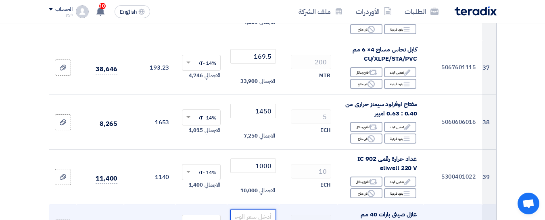
click at [250, 210] on input "number" at bounding box center [252, 217] width 45 height 15
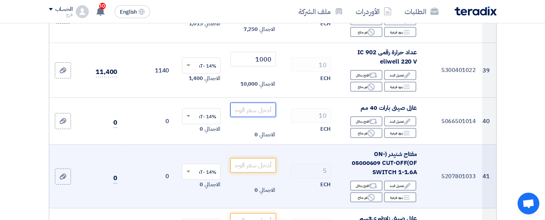
scroll to position [2499, 0]
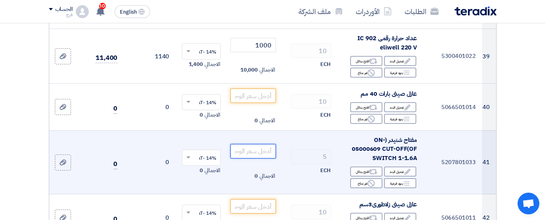
click at [255, 144] on input "number" at bounding box center [252, 151] width 45 height 15
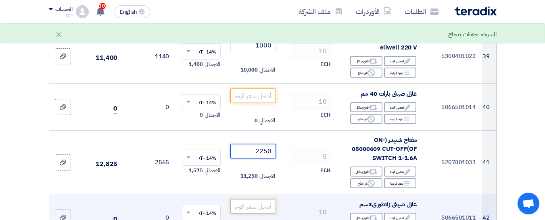
type input "2250"
click at [242, 200] on input "number" at bounding box center [252, 207] width 45 height 15
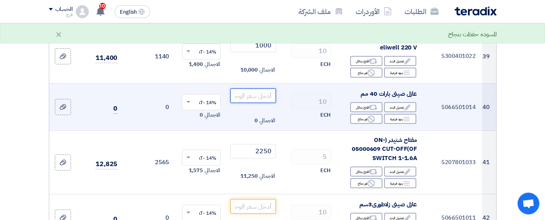
click at [254, 89] on input "number" at bounding box center [252, 96] width 45 height 15
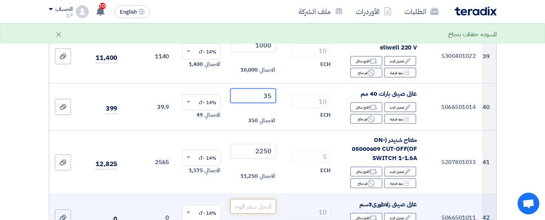
type input "35"
click at [262, 200] on input "number" at bounding box center [252, 207] width 45 height 15
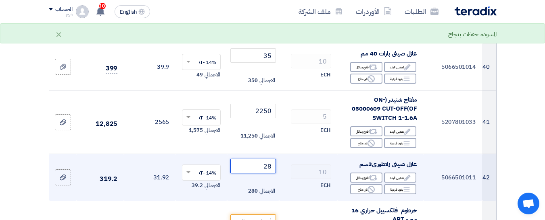
scroll to position [2620, 0]
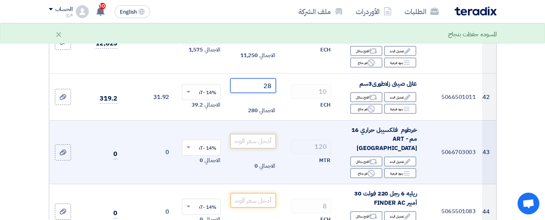
type input "28"
click at [247, 134] on input "number" at bounding box center [252, 141] width 45 height 15
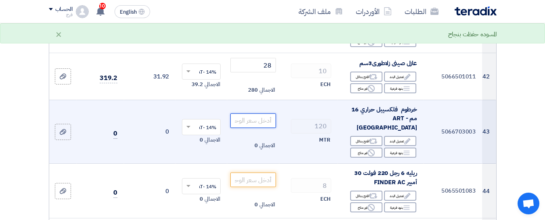
scroll to position [2660, 0]
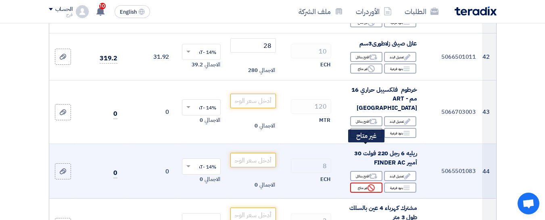
click at [362, 183] on div "Reject غير متاح" at bounding box center [366, 188] width 32 height 10
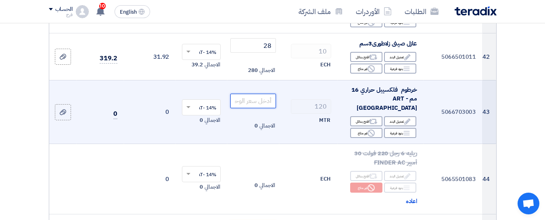
click at [263, 94] on input "number" at bounding box center [252, 101] width 45 height 15
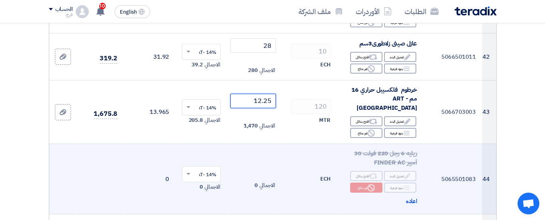
scroll to position [2701, 0]
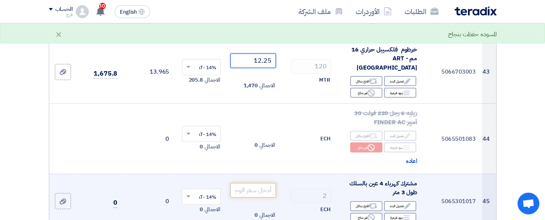
type input "12.25"
click at [249, 183] on input "number" at bounding box center [252, 190] width 45 height 15
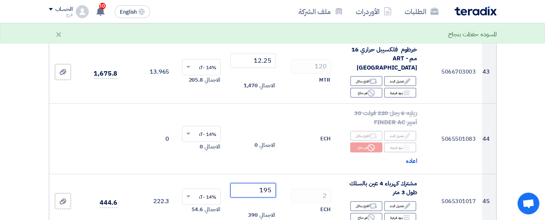
type input "195"
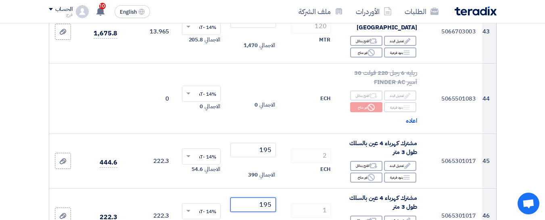
scroll to position [2822, 0]
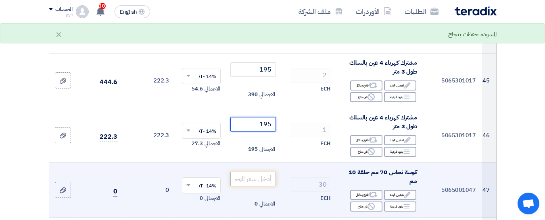
type input "195"
click at [254, 172] on input "number" at bounding box center [252, 179] width 45 height 15
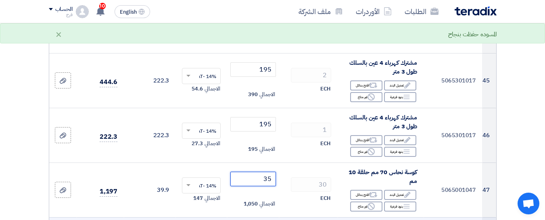
type input "35"
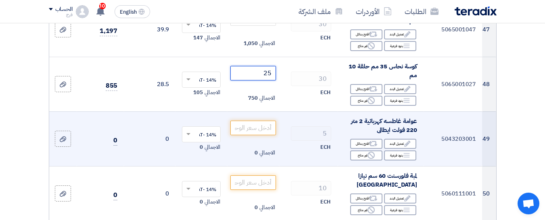
scroll to position [2983, 0]
type input "25"
click at [259, 121] on input "number" at bounding box center [252, 128] width 45 height 15
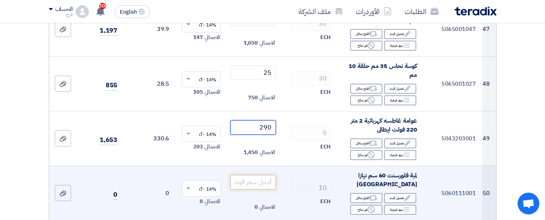
type input "290"
click at [242, 175] on input "number" at bounding box center [252, 182] width 45 height 15
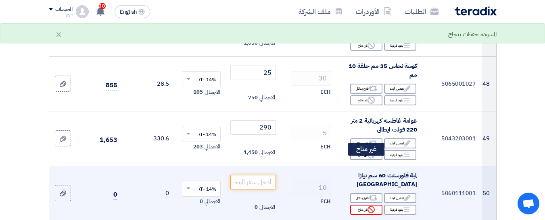
click at [356, 205] on div "Reject غير متاح" at bounding box center [366, 210] width 32 height 10
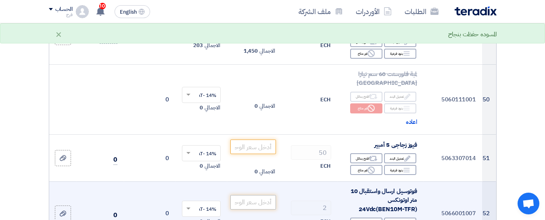
scroll to position [3104, 0]
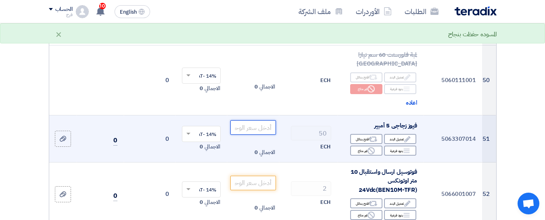
click at [257, 121] on input "number" at bounding box center [252, 128] width 45 height 15
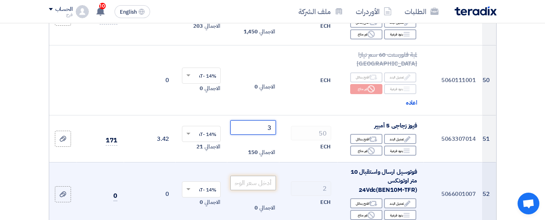
type input "3"
click at [253, 176] on input "number" at bounding box center [252, 183] width 45 height 15
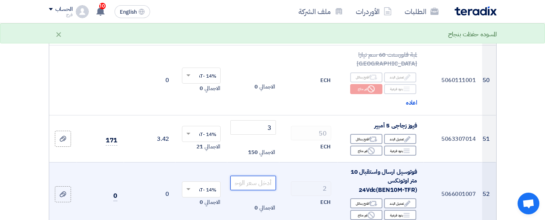
scroll to position [3144, 0]
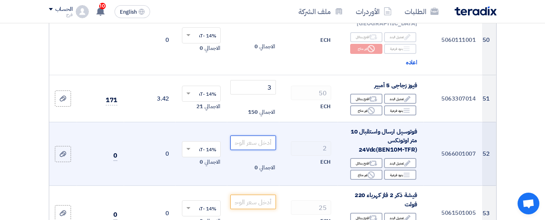
click at [266, 136] on input "number" at bounding box center [252, 143] width 45 height 15
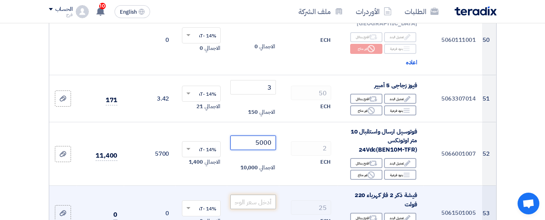
type input "5000"
click at [254, 195] on input "number" at bounding box center [252, 202] width 45 height 15
click at [246, 195] on input "number" at bounding box center [252, 202] width 45 height 15
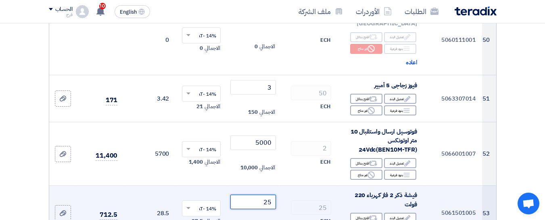
type input "2"
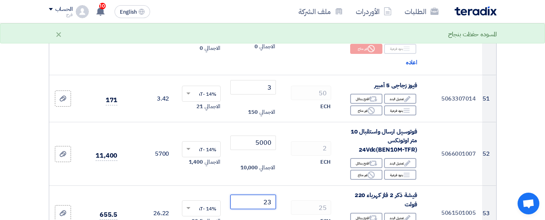
type input "23"
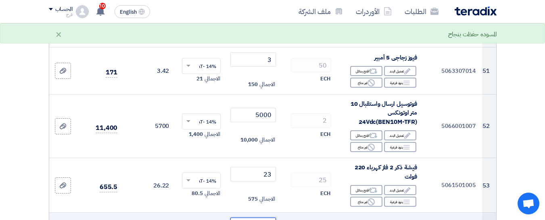
scroll to position [3184, 0]
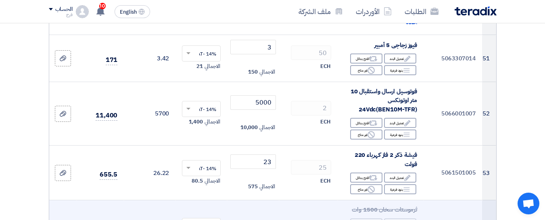
drag, startPoint x: 299, startPoint y: 197, endPoint x: 387, endPoint y: 220, distance: 91.3
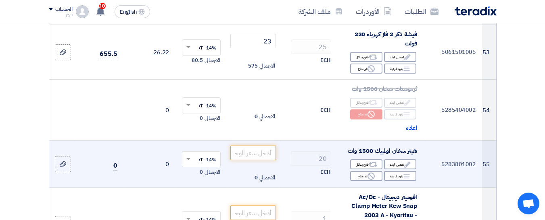
scroll to position [3346, 0]
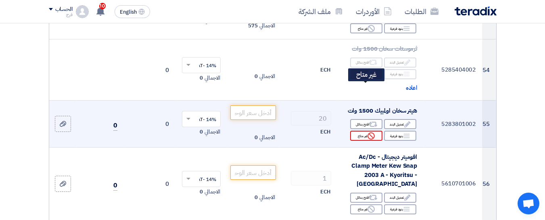
click at [364, 131] on div "Reject غير متاح" at bounding box center [366, 136] width 32 height 10
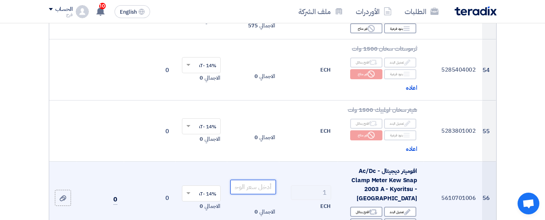
click at [264, 180] on input "number" at bounding box center [252, 187] width 45 height 15
click at [258, 180] on input "number" at bounding box center [252, 187] width 45 height 15
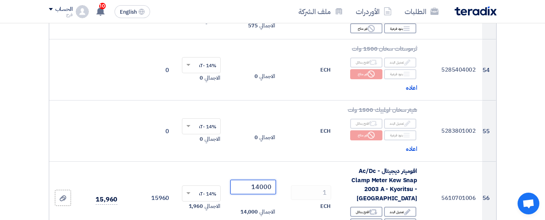
scroll to position [3426, 0]
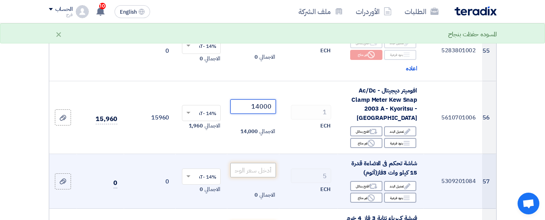
type input "14000"
click at [262, 163] on input "number" at bounding box center [252, 170] width 45 height 15
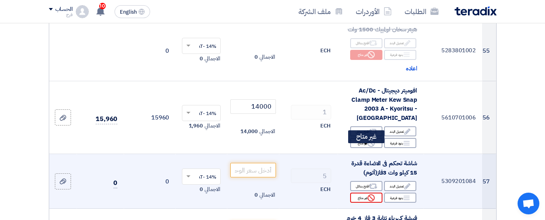
click at [361, 193] on div "Reject غير متاح" at bounding box center [366, 198] width 32 height 10
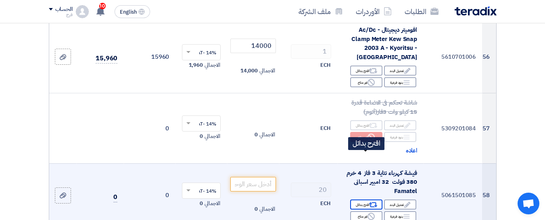
scroll to position [3507, 0]
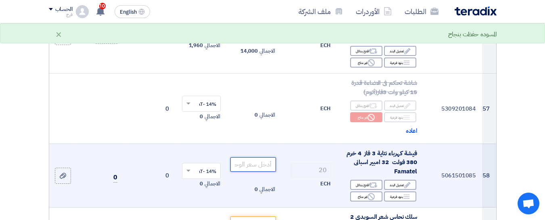
click at [255, 158] on input "number" at bounding box center [252, 165] width 45 height 15
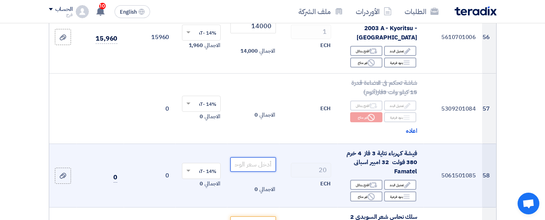
click at [258, 158] on input "number" at bounding box center [252, 165] width 45 height 15
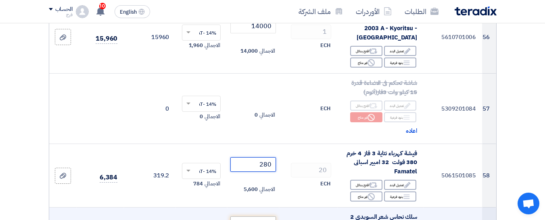
type input "280"
click at [261, 217] on input "number" at bounding box center [252, 224] width 45 height 15
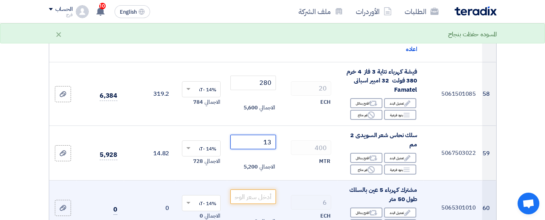
scroll to position [3628, 0]
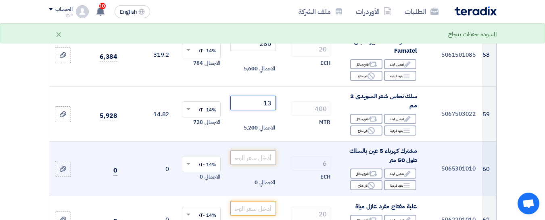
type input "13"
click at [254, 151] on input "number" at bounding box center [252, 158] width 45 height 15
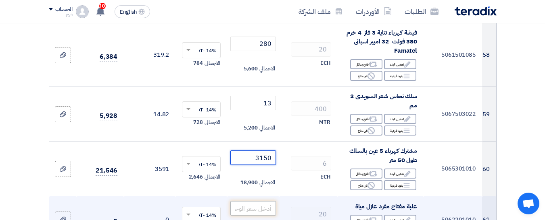
type input "3150"
click at [264, 202] on input "number" at bounding box center [252, 209] width 45 height 15
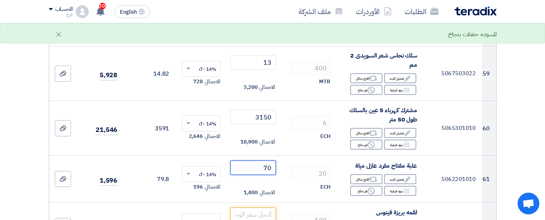
scroll to position [3708, 0]
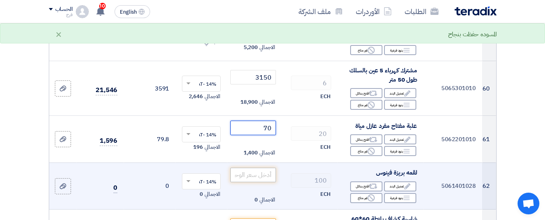
type input "70"
click at [256, 168] on input "number" at bounding box center [252, 175] width 45 height 15
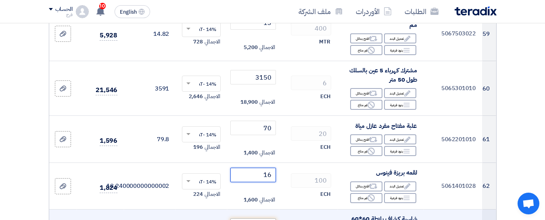
type input "16"
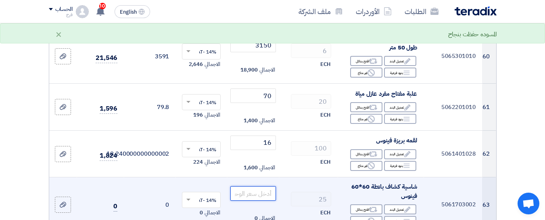
scroll to position [3749, 0]
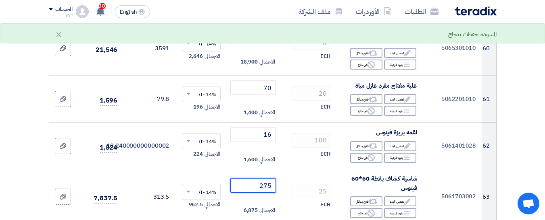
type input "275"
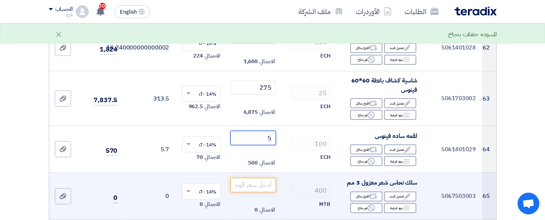
scroll to position [3870, 0]
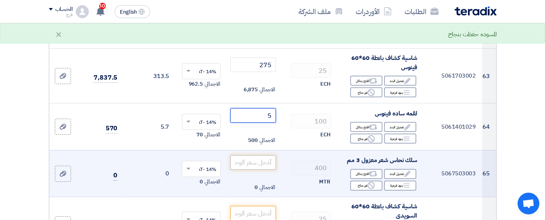
type input "5"
click at [262, 156] on input "number" at bounding box center [252, 163] width 45 height 15
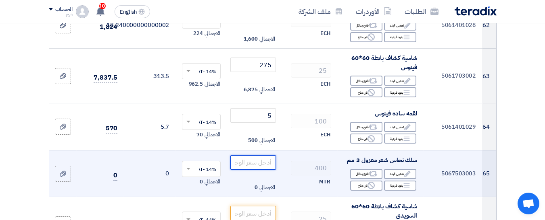
click at [262, 156] on input "number" at bounding box center [252, 163] width 45 height 15
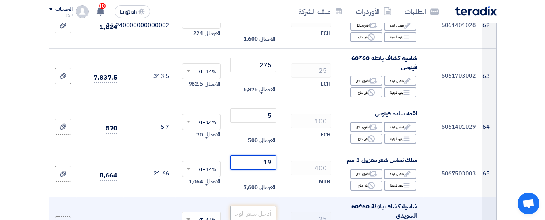
type input "19"
click at [256, 206] on input "number" at bounding box center [252, 213] width 45 height 15
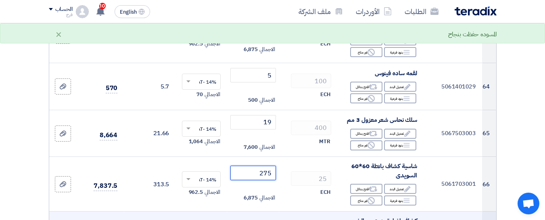
scroll to position [3950, 0]
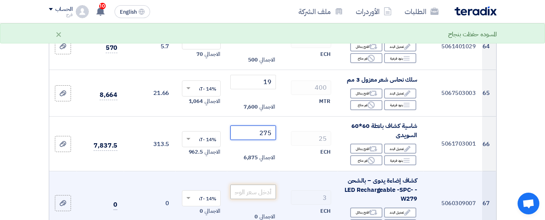
type input "275"
click at [259, 185] on input "number" at bounding box center [252, 192] width 45 height 15
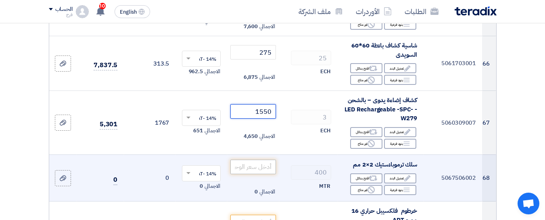
type input "1550"
click at [254, 160] on input "number" at bounding box center [252, 167] width 45 height 15
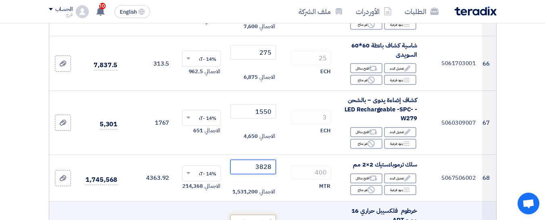
type input "3828"
click at [253, 215] on input "number" at bounding box center [252, 222] width 45 height 15
click at [254, 215] on input "number" at bounding box center [252, 222] width 45 height 15
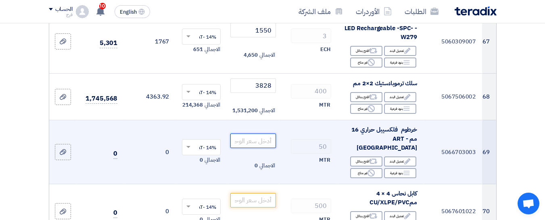
scroll to position [4112, 0]
click at [260, 135] on input "number" at bounding box center [252, 142] width 45 height 15
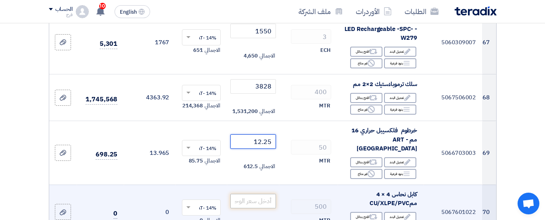
type input "12.25"
click at [256, 194] on input "number" at bounding box center [252, 201] width 45 height 15
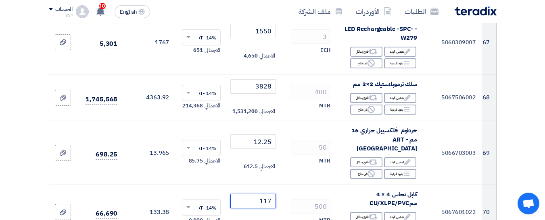
type input "117"
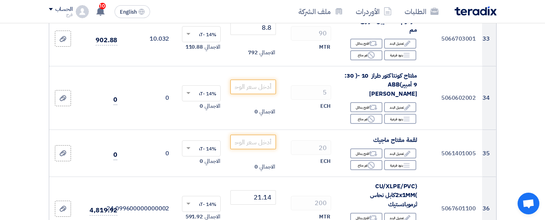
scroll to position [2177, 0]
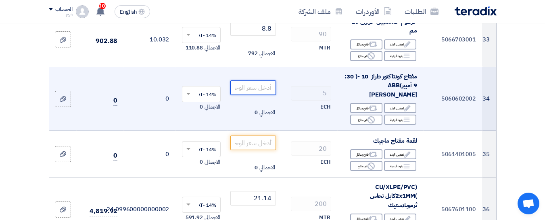
click at [248, 81] on input "number" at bounding box center [252, 88] width 45 height 15
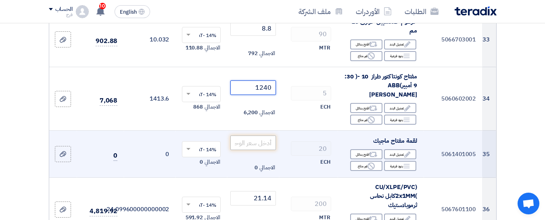
type input "1240"
click at [258, 136] on input "number" at bounding box center [252, 143] width 45 height 15
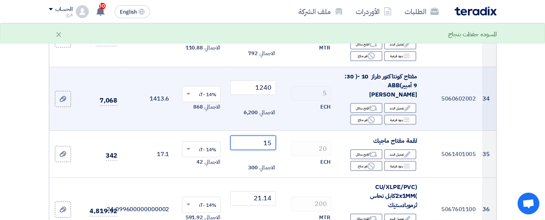
type input "15"
click at [295, 92] on td "5 ECH" at bounding box center [308, 99] width 58 height 64
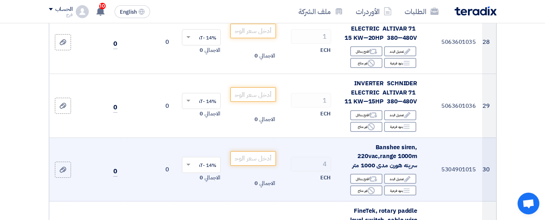
scroll to position [1814, 0]
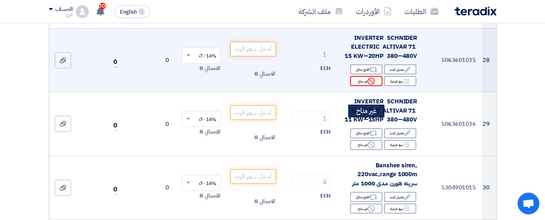
click at [363, 140] on div "Reject غير متاح" at bounding box center [366, 145] width 32 height 10
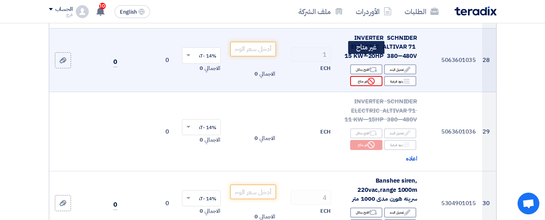
click at [364, 76] on div "Reject غير متاح" at bounding box center [366, 81] width 32 height 10
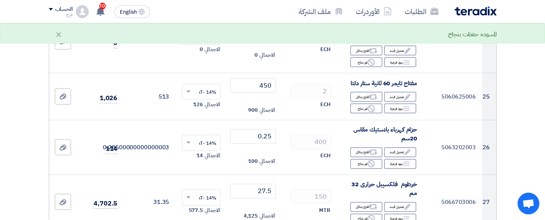
scroll to position [1532, 0]
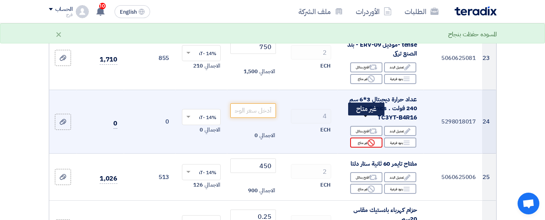
click at [360, 138] on div "Reject غير متاح" at bounding box center [366, 143] width 32 height 10
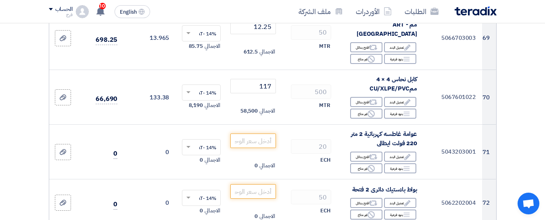
scroll to position [4273, 0]
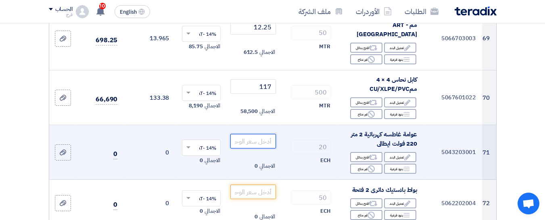
click at [255, 134] on input "number" at bounding box center [252, 141] width 45 height 15
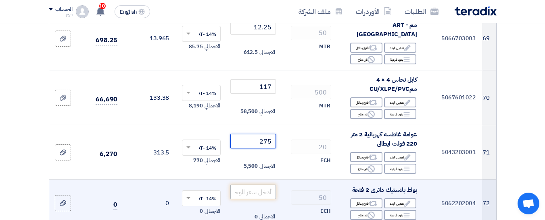
type input "275"
click at [259, 185] on input "number" at bounding box center [252, 192] width 45 height 15
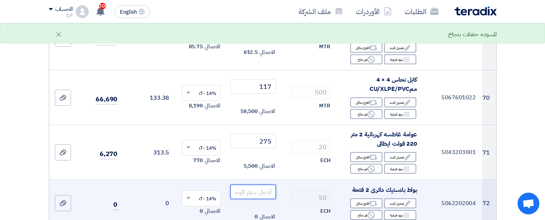
click at [262, 185] on input "number" at bounding box center [252, 192] width 45 height 15
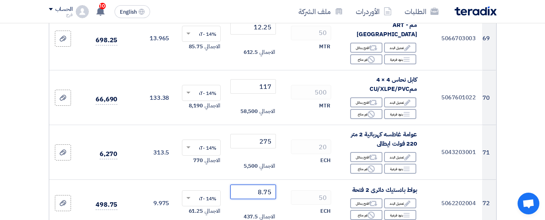
type input "8.75"
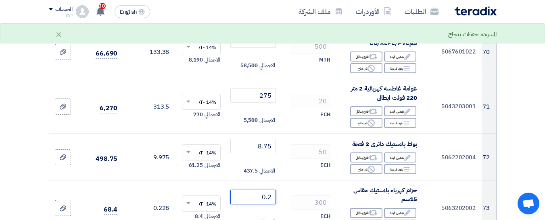
scroll to position [4394, 0]
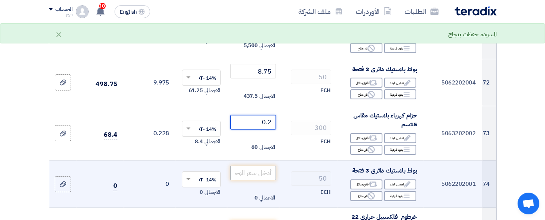
type input "0.2"
click at [261, 166] on input "number" at bounding box center [252, 173] width 45 height 15
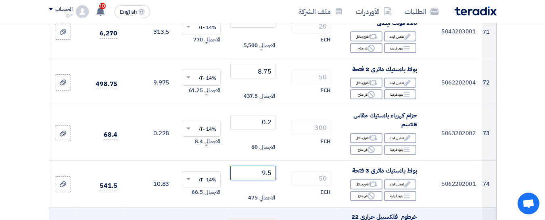
type input "9.5"
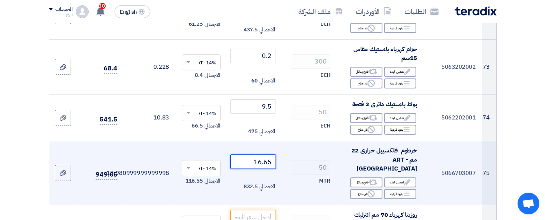
scroll to position [4474, 0]
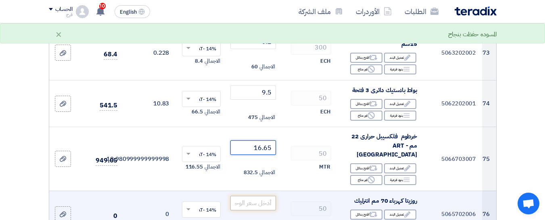
type input "16.65"
click at [252, 196] on input "number" at bounding box center [252, 203] width 45 height 15
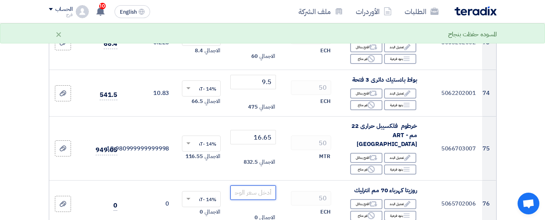
scroll to position [4515, 0]
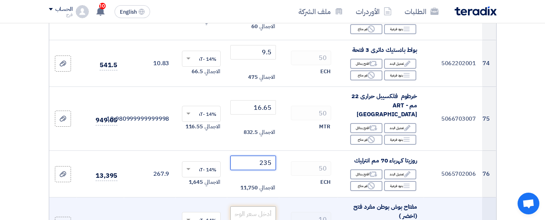
type input "235"
click at [251, 207] on input "number" at bounding box center [252, 214] width 45 height 15
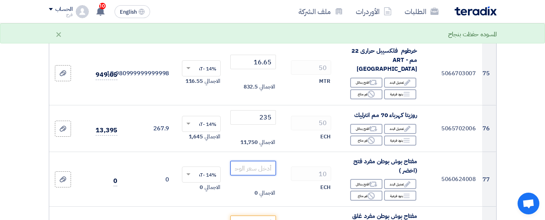
scroll to position [4595, 0]
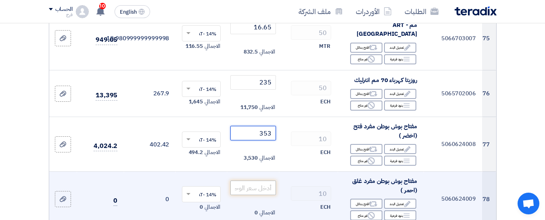
type input "353"
click at [262, 181] on input "number" at bounding box center [252, 188] width 45 height 15
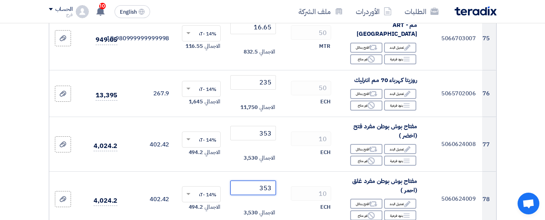
type input "353"
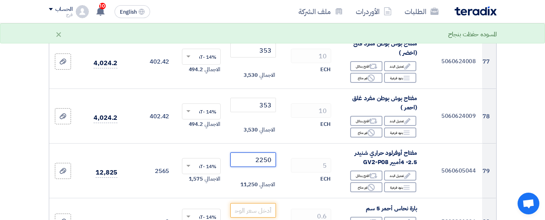
scroll to position [4716, 0]
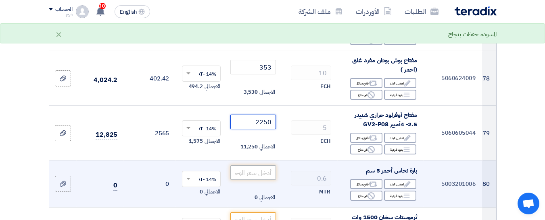
type input "2250"
click at [262, 166] on input "number" at bounding box center [252, 173] width 45 height 15
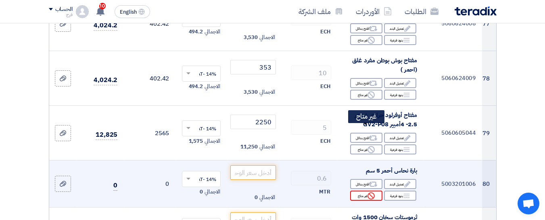
click at [354, 191] on div "Reject غير متاح" at bounding box center [366, 196] width 32 height 10
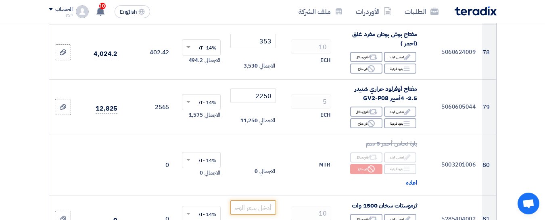
scroll to position [4797, 0]
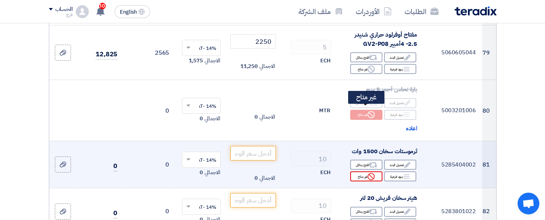
click at [358, 172] on div "Reject غير متاح" at bounding box center [366, 177] width 32 height 10
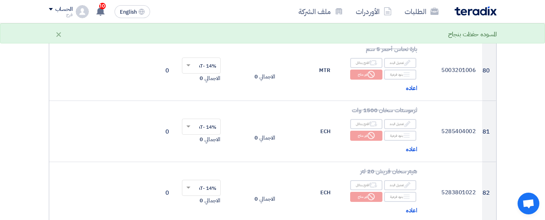
scroll to position [4877, 0]
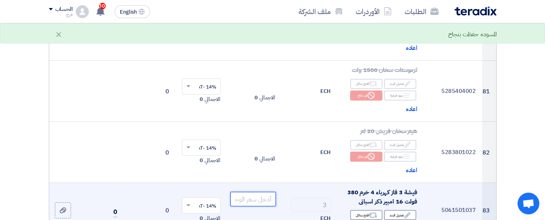
click at [266, 192] on input "number" at bounding box center [252, 199] width 45 height 15
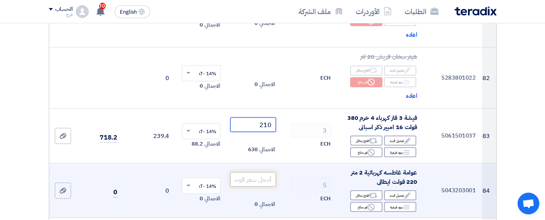
scroll to position [4958, 0]
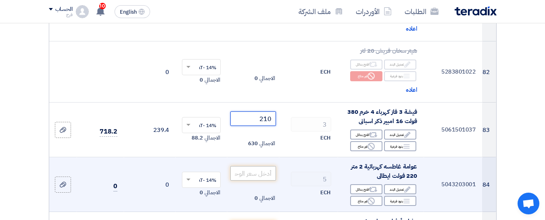
type input "210"
click at [259, 166] on input "number" at bounding box center [252, 173] width 45 height 15
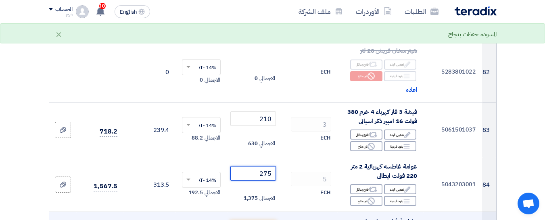
type input "275"
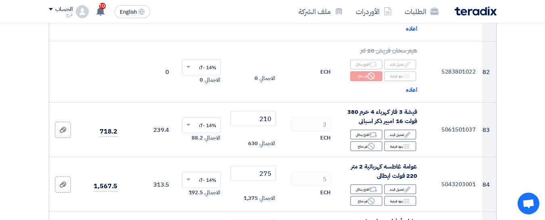
scroll to position [4998, 0]
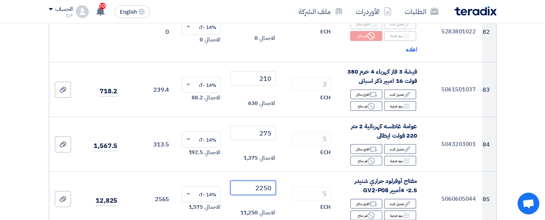
type input "2250"
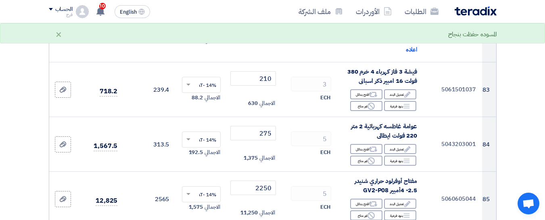
scroll to position [5039, 0]
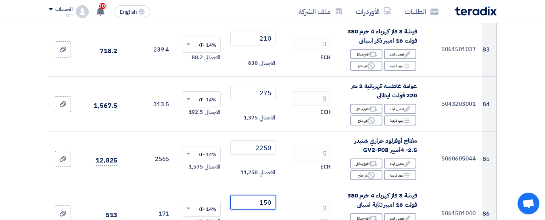
type input "150"
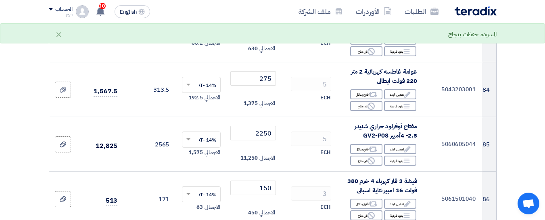
scroll to position [5079, 0]
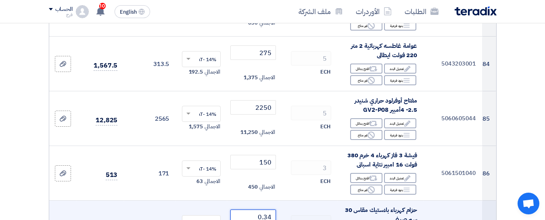
drag, startPoint x: 270, startPoint y: 152, endPoint x: 266, endPoint y: 154, distance: 4.9
click at [266, 210] on input "0.34" at bounding box center [252, 217] width 45 height 15
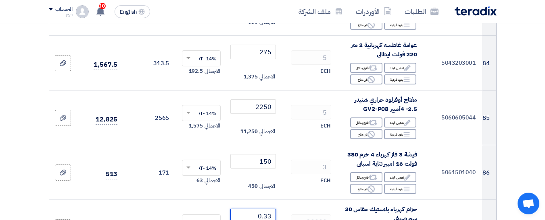
scroll to position [5119, 0]
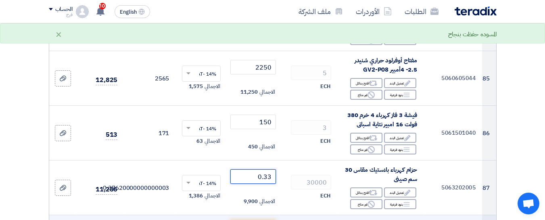
type input "0.33"
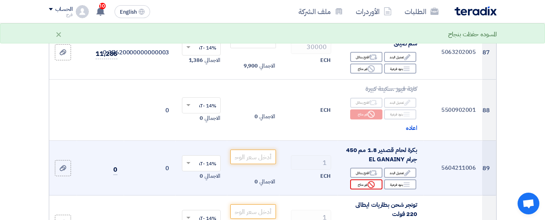
scroll to position [5280, 0]
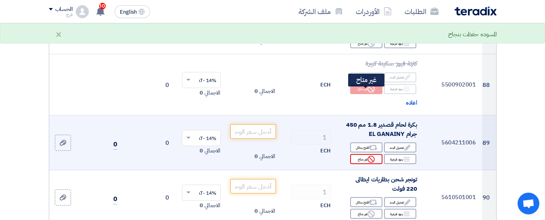
click at [361, 154] on div "Reject غير متاح" at bounding box center [366, 159] width 32 height 10
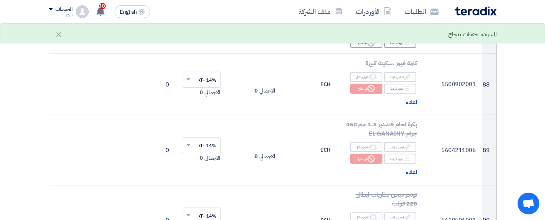
scroll to position [5361, 0]
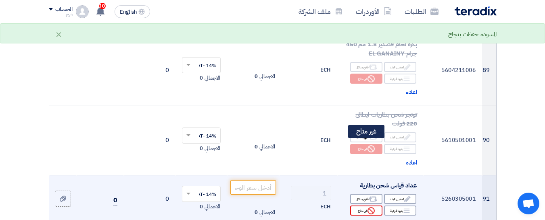
click at [364, 206] on div "Reject غير متاح" at bounding box center [366, 211] width 32 height 10
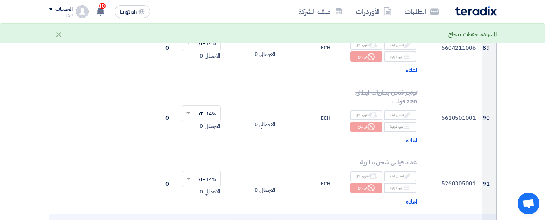
scroll to position [5401, 0]
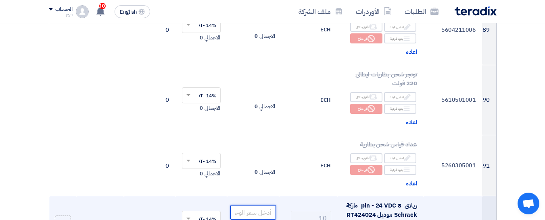
click at [257, 206] on input "number" at bounding box center [252, 213] width 45 height 15
type input "250"
drag, startPoint x: 377, startPoint y: 150, endPoint x: 346, endPoint y: 150, distance: 31.4
click at [346, 202] on div "ريلاى 8 pin - 24 VDC ماركة Schrack موديل RT424024" at bounding box center [380, 211] width 73 height 18
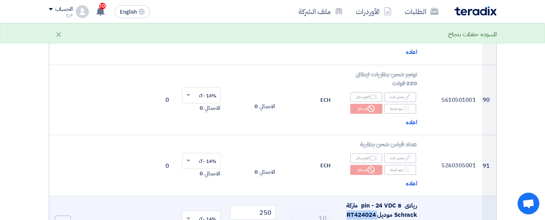
drag, startPoint x: 355, startPoint y: 146, endPoint x: 359, endPoint y: 150, distance: 6.6
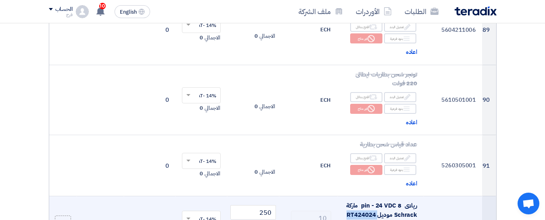
copy span "RT424024"
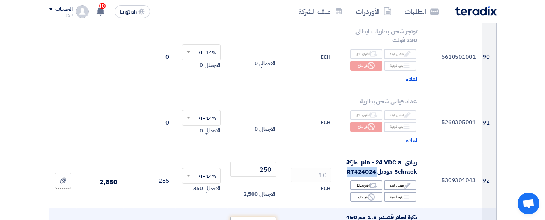
scroll to position [5482, 0]
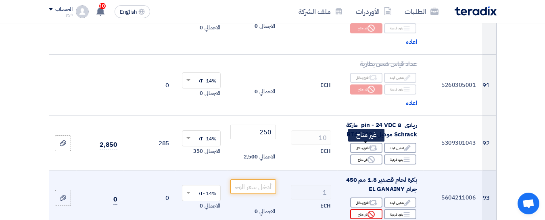
click at [360, 210] on div "Reject غير متاح" at bounding box center [366, 215] width 32 height 10
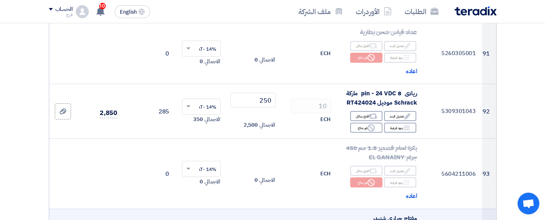
scroll to position [5563, 0]
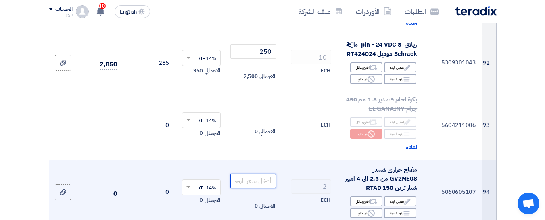
click at [259, 174] on input "number" at bounding box center [252, 181] width 45 height 15
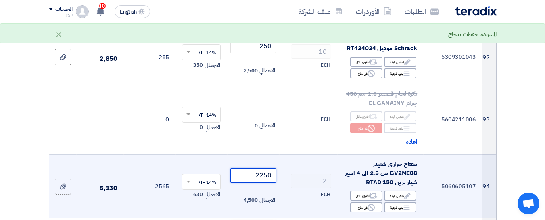
scroll to position [5603, 0]
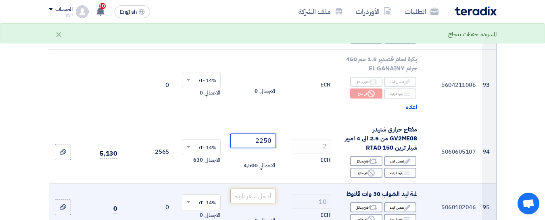
type input "2250"
click at [259, 189] on input "number" at bounding box center [252, 196] width 45 height 15
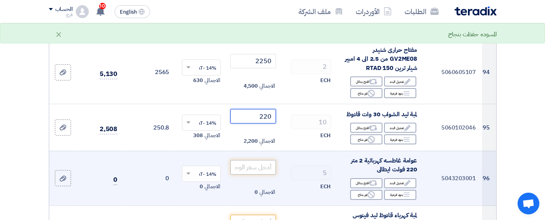
scroll to position [5684, 0]
type input "220"
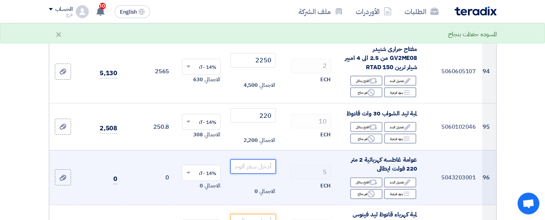
click at [260, 160] on input "number" at bounding box center [252, 167] width 45 height 15
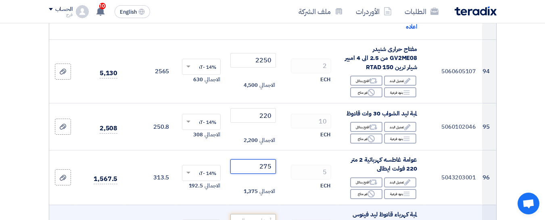
type input "275"
click at [256, 214] on input "number" at bounding box center [252, 221] width 45 height 15
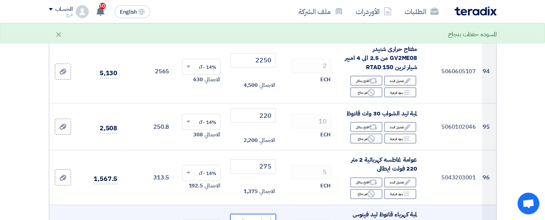
click at [257, 214] on input "number" at bounding box center [252, 221] width 45 height 15
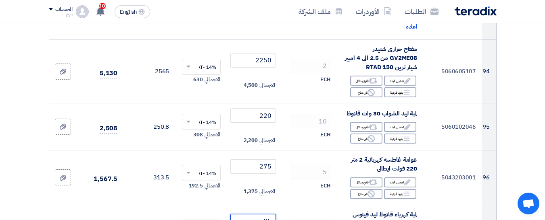
type input "85"
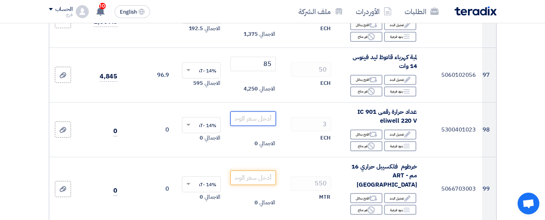
scroll to position [5845, 0]
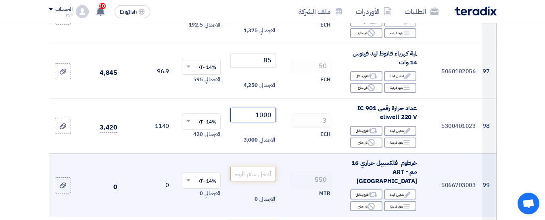
type input "1000"
click at [254, 167] on input "number" at bounding box center [252, 174] width 45 height 15
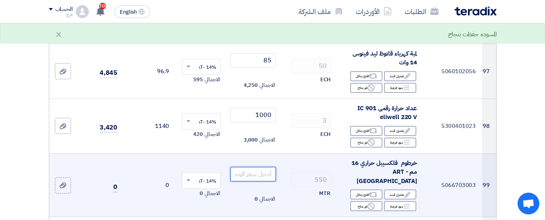
click at [254, 167] on input "number" at bounding box center [252, 174] width 45 height 15
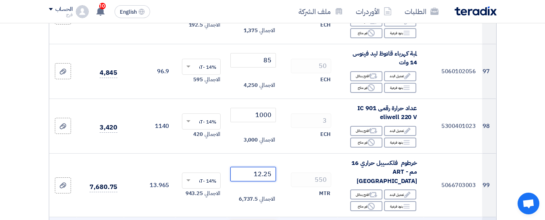
type input "12.25"
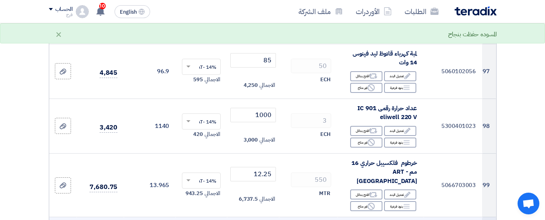
type input "25.15"
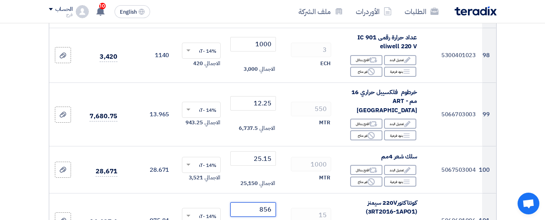
scroll to position [5925, 0]
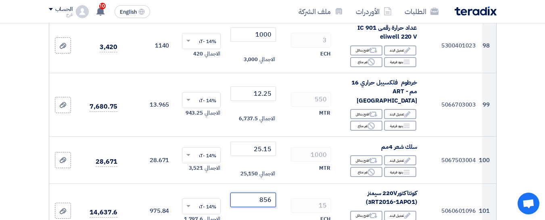
type input "856"
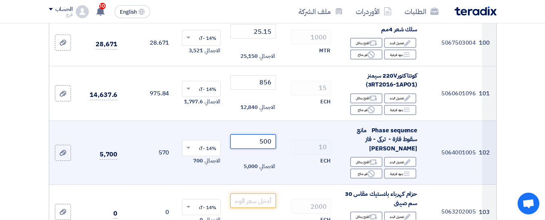
scroll to position [6046, 0]
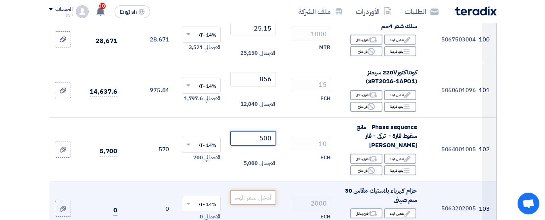
type input "500"
click at [259, 191] on input "number" at bounding box center [252, 198] width 45 height 15
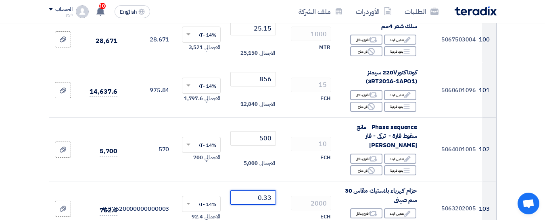
type input "0.33"
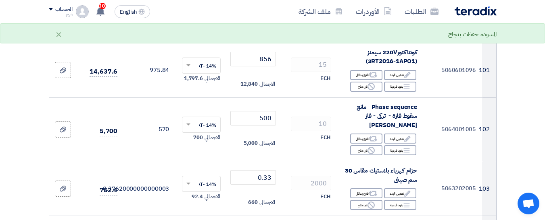
scroll to position [6087, 0]
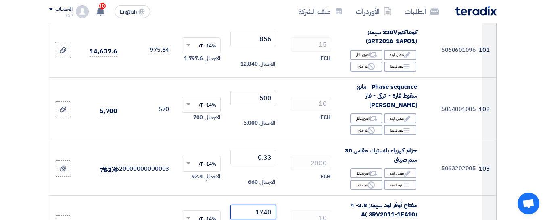
type input "1740"
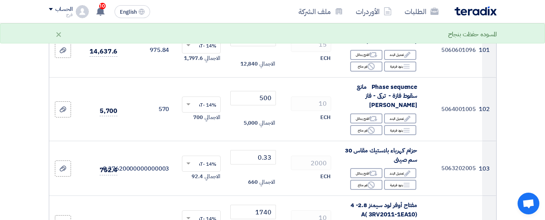
scroll to position [6208, 0]
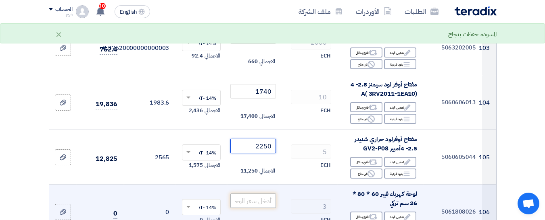
type input "2250"
click at [256, 194] on input "number" at bounding box center [252, 201] width 45 height 15
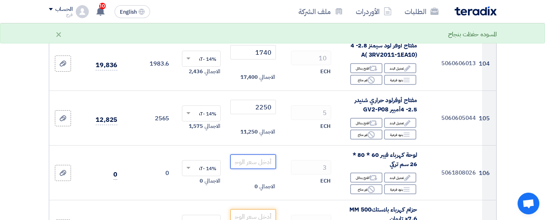
scroll to position [6248, 0]
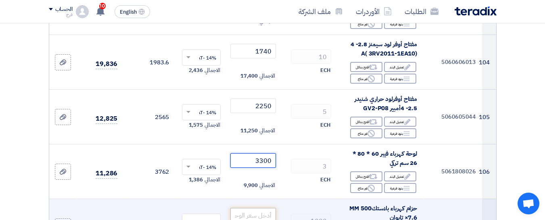
type input "3300"
click at [259, 208] on input "number" at bounding box center [252, 215] width 45 height 15
click at [260, 208] on input "number" at bounding box center [252, 215] width 45 height 15
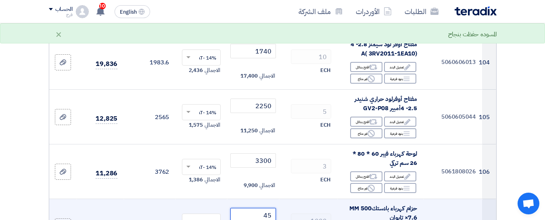
click at [268, 208] on input "45" at bounding box center [252, 215] width 45 height 15
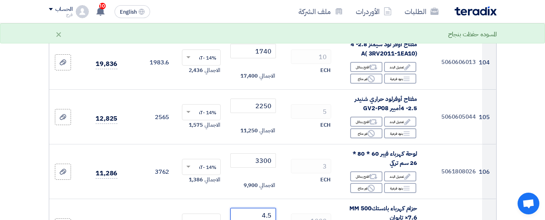
type input "4.5"
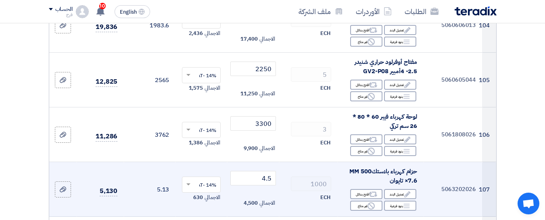
scroll to position [6288, 0]
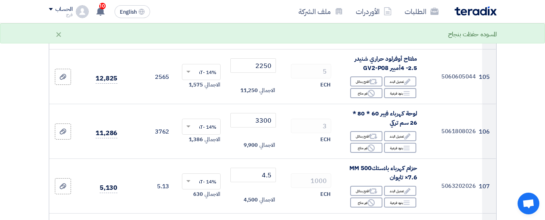
type input "0.65"
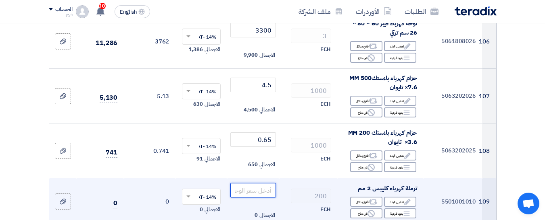
scroll to position [6369, 0]
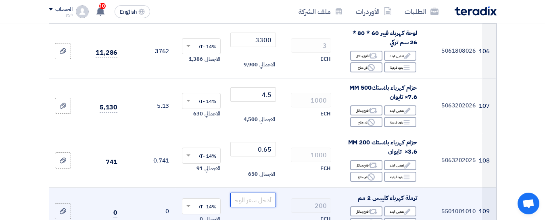
click at [263, 193] on input "number" at bounding box center [252, 200] width 45 height 15
click at [262, 193] on input "number" at bounding box center [252, 200] width 45 height 15
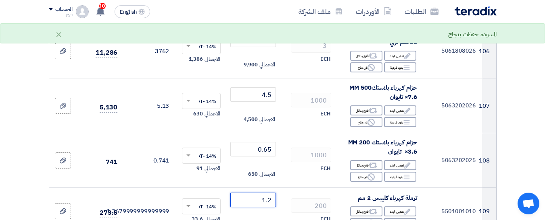
type input "1.2"
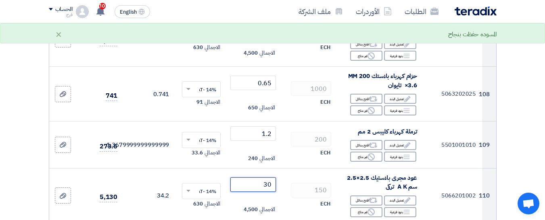
scroll to position [6449, 0]
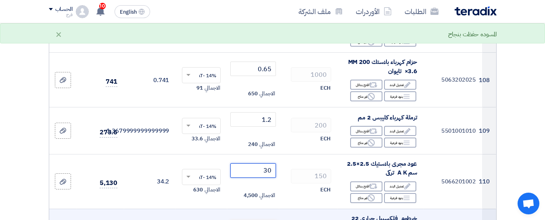
type input "30"
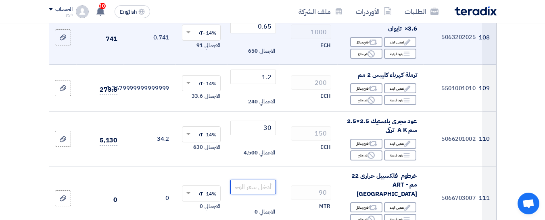
scroll to position [6530, 0]
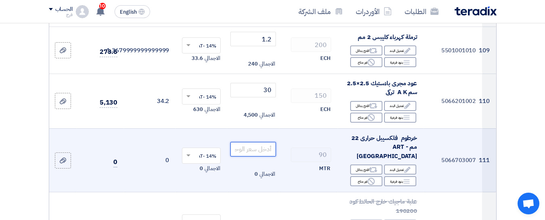
click at [255, 142] on input "number" at bounding box center [252, 149] width 45 height 15
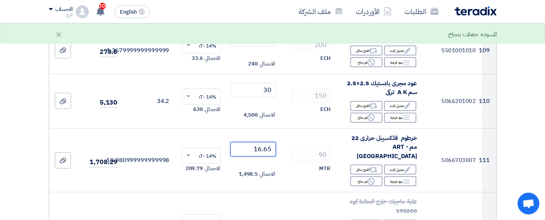
scroll to position [6570, 0]
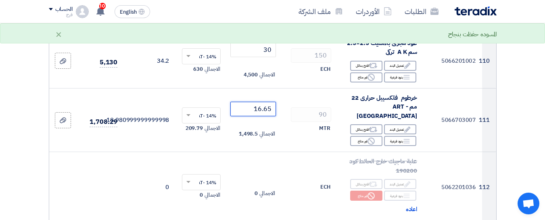
type input "16.65"
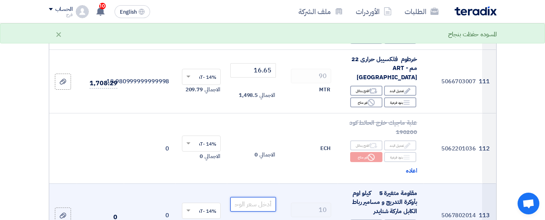
scroll to position [6611, 0]
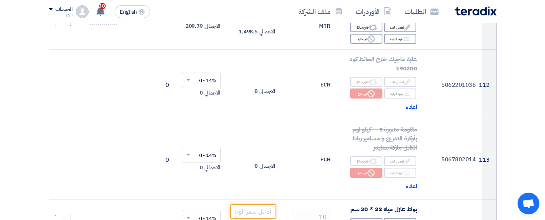
scroll to position [6691, 0]
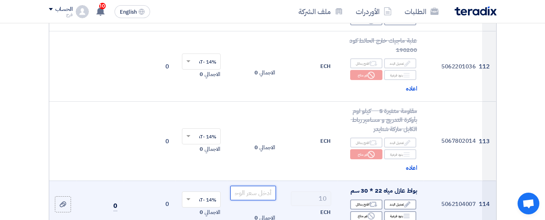
click at [255, 186] on input "number" at bounding box center [252, 193] width 45 height 15
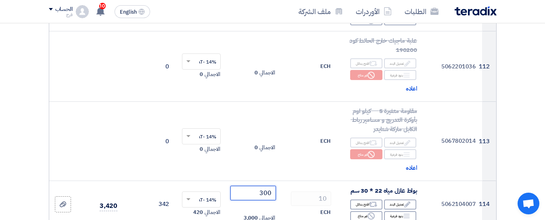
type input "300"
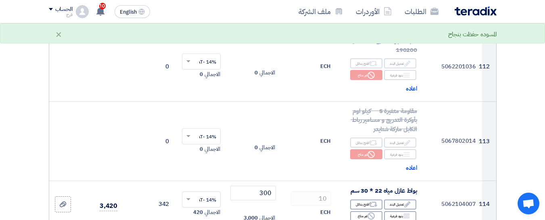
scroll to position [6732, 0]
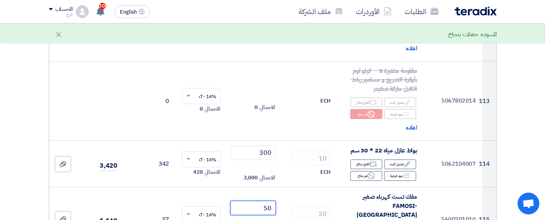
type input "50"
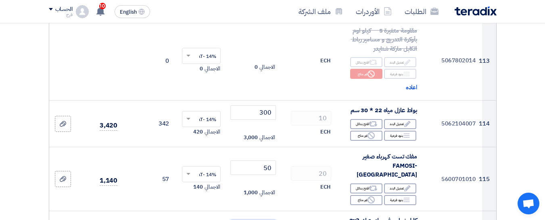
type input "73.26"
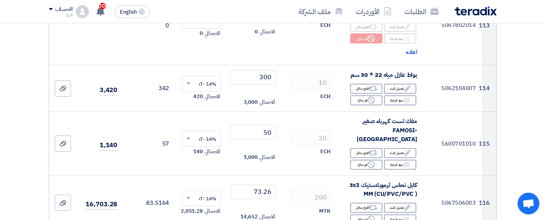
scroll to position [6812, 0]
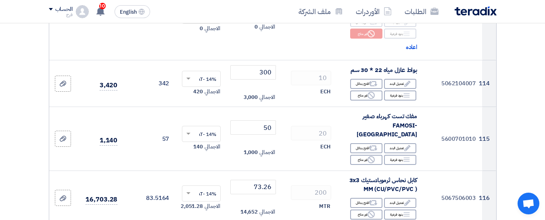
type input "0.5"
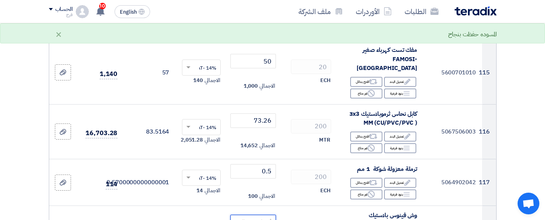
scroll to position [6893, 0]
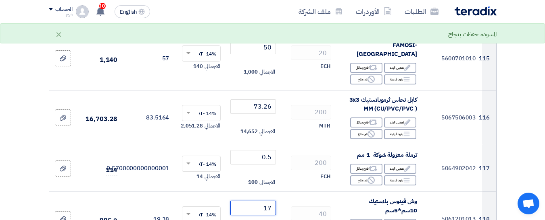
type input "17"
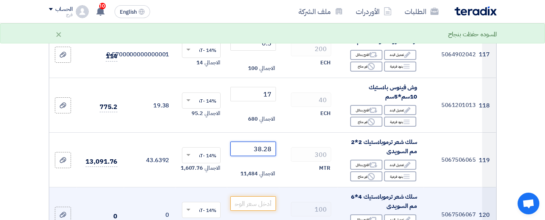
scroll to position [7014, 0]
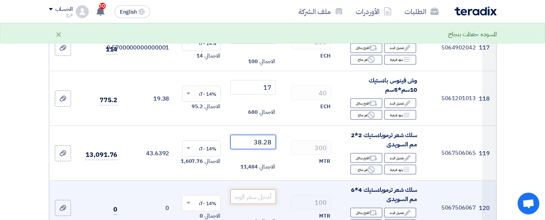
type input "38.28"
click at [258, 190] on input "number" at bounding box center [252, 197] width 45 height 15
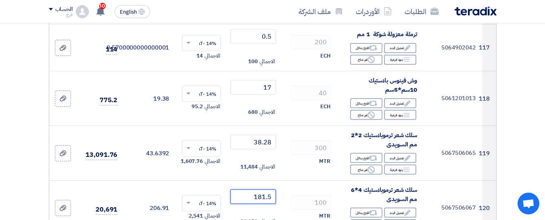
type input "181.5"
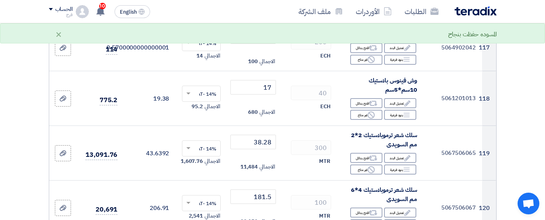
type input "36.3"
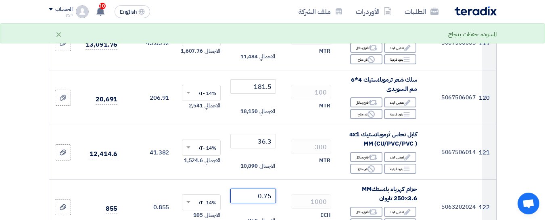
scroll to position [7135, 0]
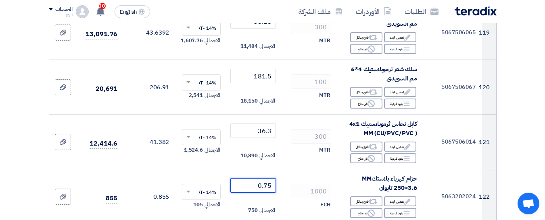
type input "0.75"
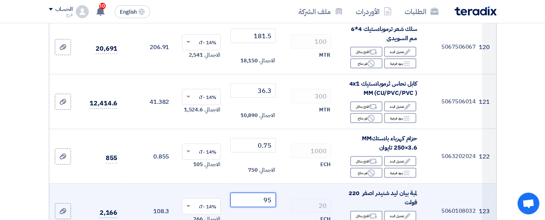
click at [266, 193] on input "95" at bounding box center [252, 200] width 45 height 15
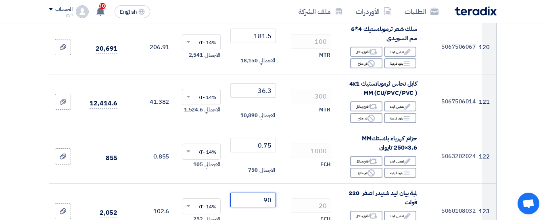
type input "90"
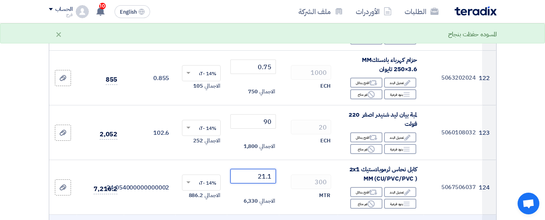
scroll to position [7256, 0]
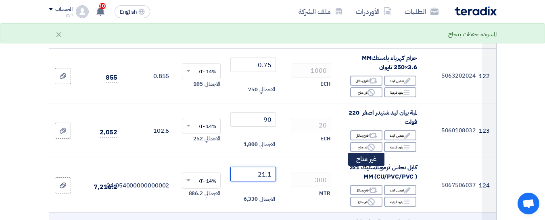
type input "21.1"
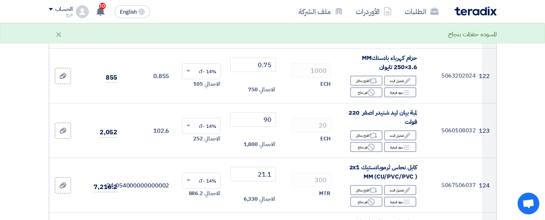
scroll to position [7336, 0]
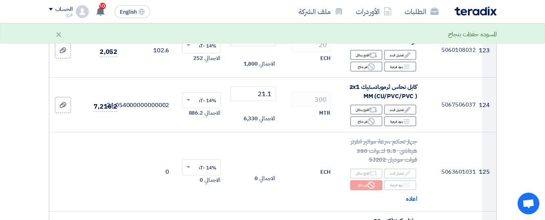
type input "1545"
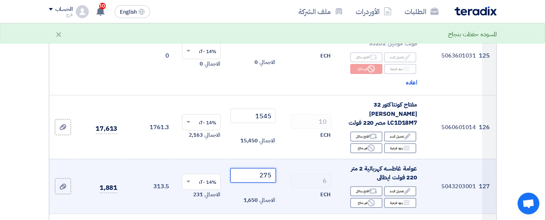
scroll to position [7457, 0]
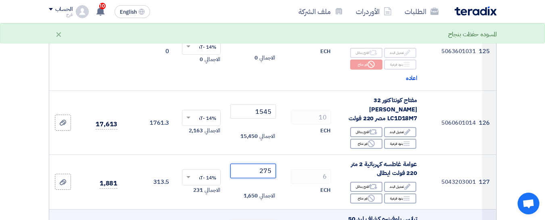
type input "275"
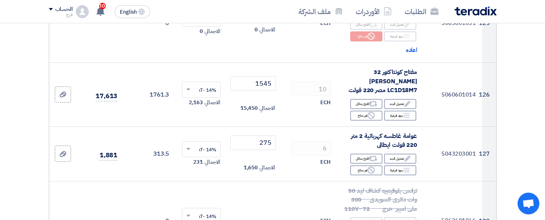
scroll to position [7497, 0]
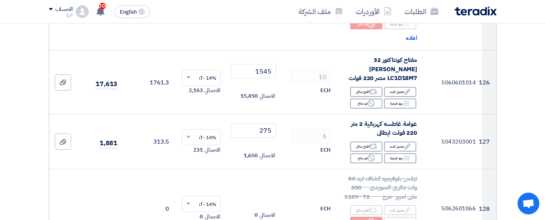
scroll to position [7578, 0]
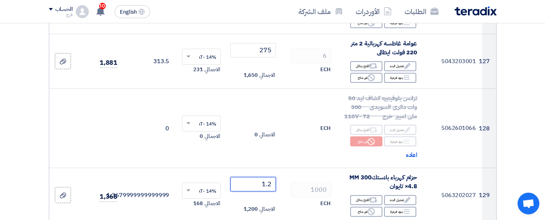
type input "1.2"
type input "1300"
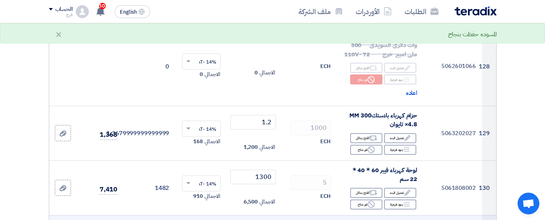
scroll to position [7659, 0]
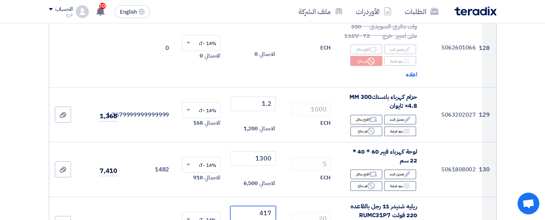
type input "417"
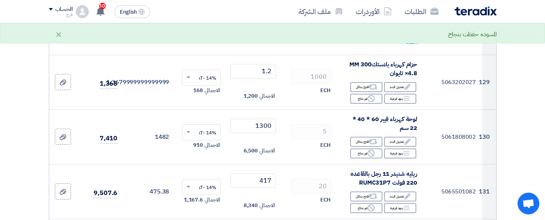
scroll to position [7699, 0]
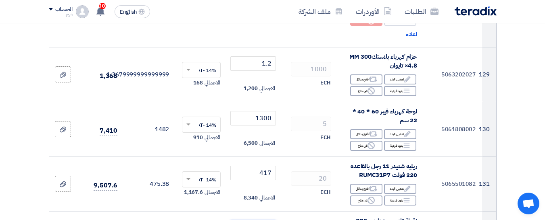
type input "167"
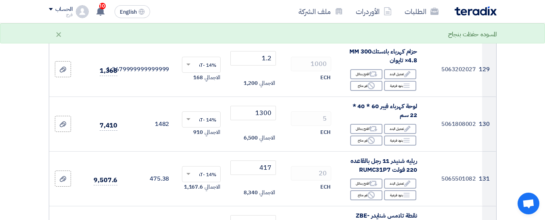
scroll to position [7780, 0]
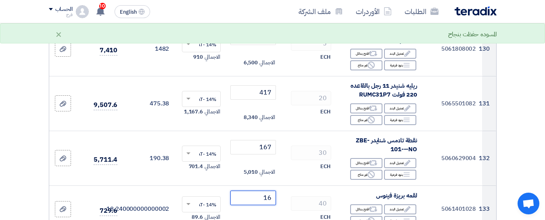
type input "16"
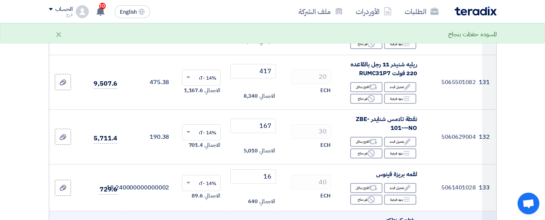
scroll to position [7820, 0]
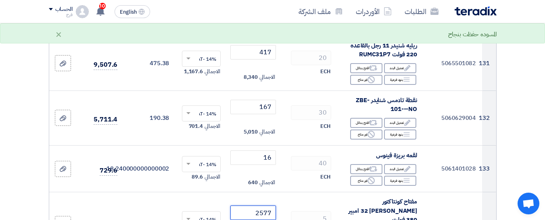
type input "2577"
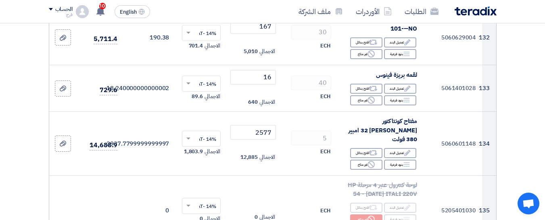
scroll to position [7941, 0]
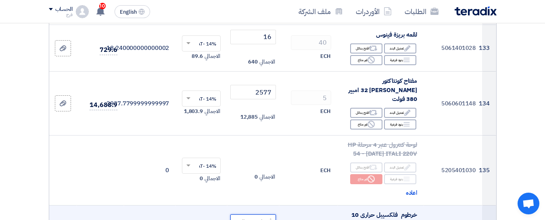
click at [262, 215] on input "number" at bounding box center [252, 222] width 45 height 15
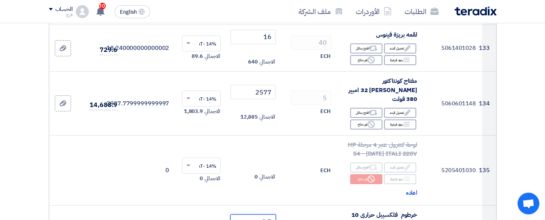
type input "8.7"
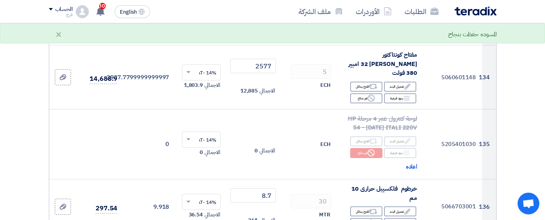
scroll to position [8021, 0]
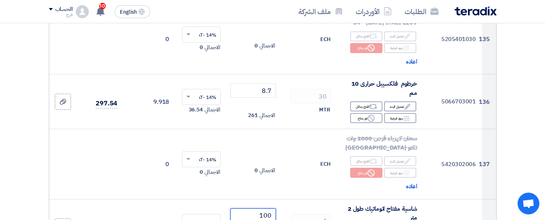
scroll to position [8102, 0]
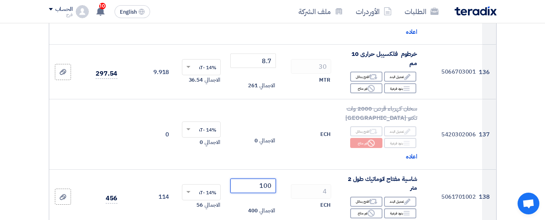
type input "100"
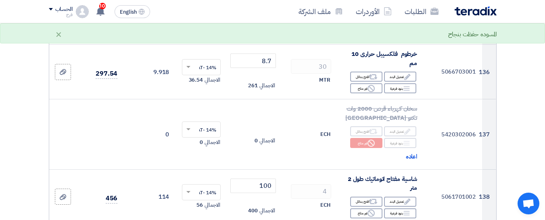
type input "16"
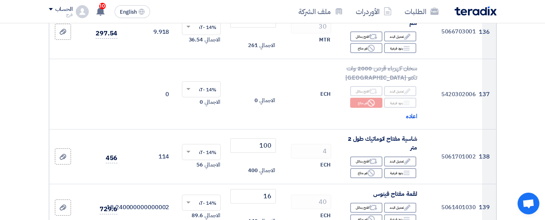
scroll to position [8183, 0]
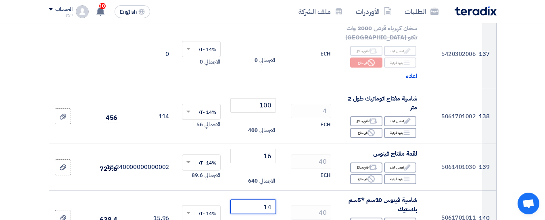
type input "14"
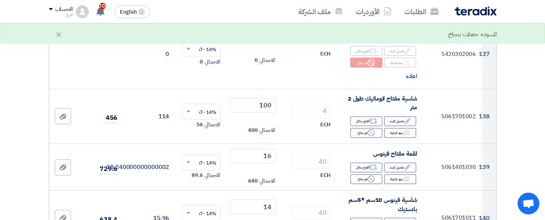
type input "50"
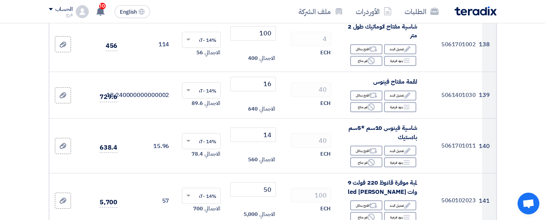
scroll to position [8263, 0]
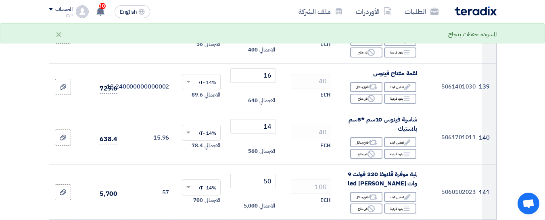
type input "85"
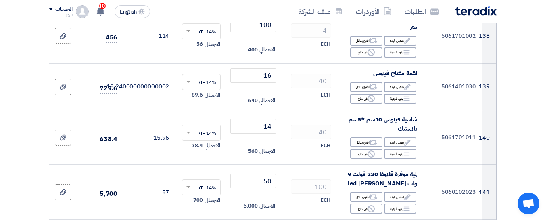
type input "10.3"
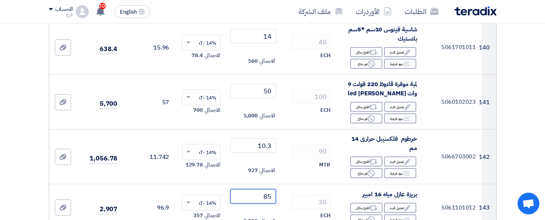
scroll to position [8384, 0]
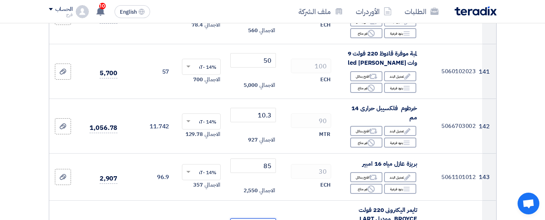
type input "1250"
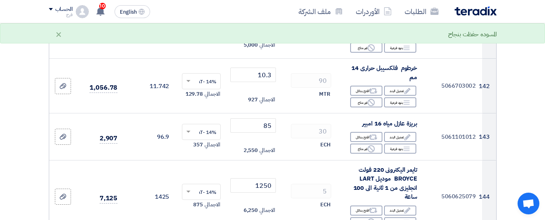
scroll to position [8465, 0]
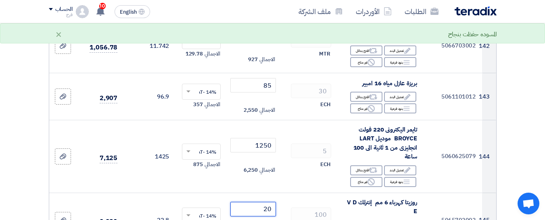
type input "20"
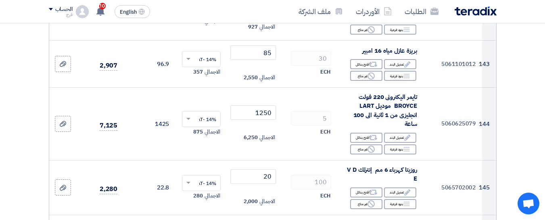
scroll to position [8545, 0]
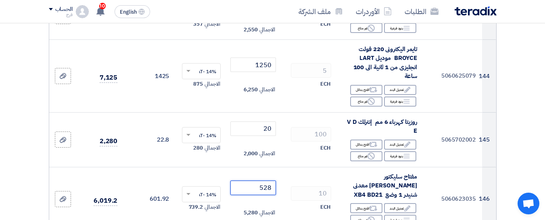
type input "528"
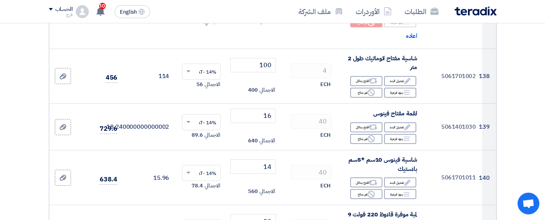
scroll to position [8505, 0]
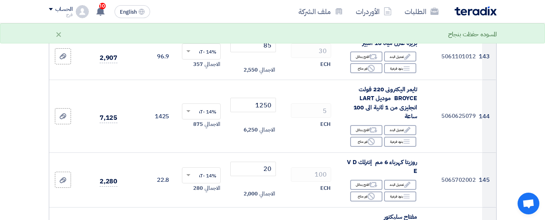
scroll to position [8545, 0]
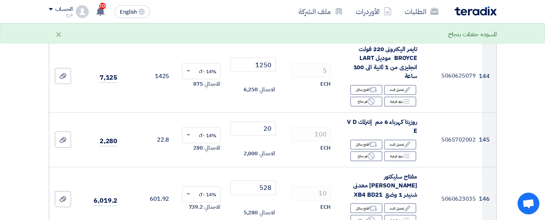
type input "90"
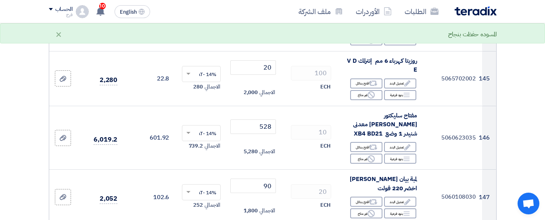
scroll to position [8626, 0]
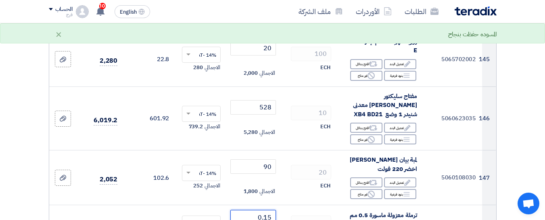
type input "0.15"
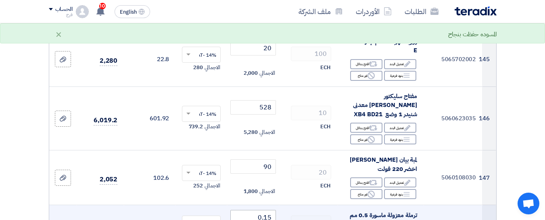
type input "0.13"
drag, startPoint x: 269, startPoint y: 97, endPoint x: 272, endPoint y: 95, distance: 4.2
click at [272, 210] on input "0.15" at bounding box center [252, 217] width 45 height 15
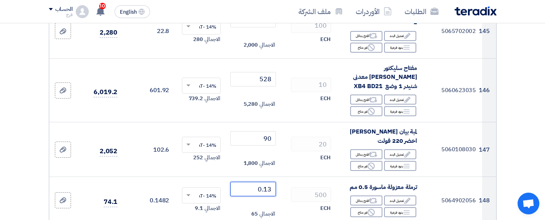
scroll to position [8666, 0]
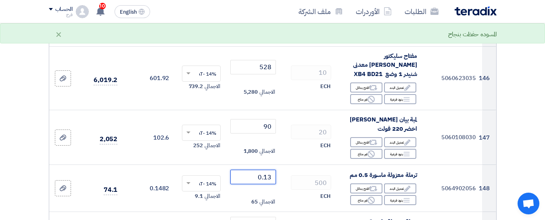
type input "0.13"
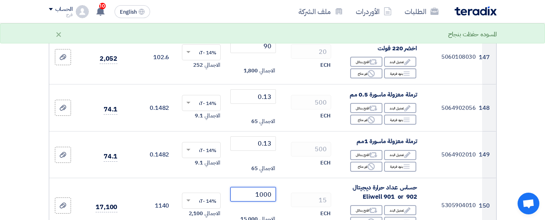
type input "1000"
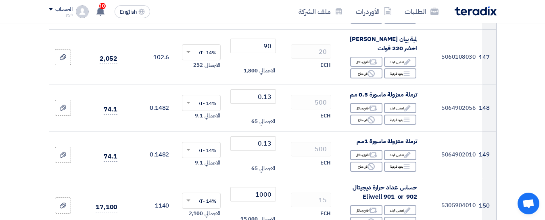
drag, startPoint x: 263, startPoint y: 129, endPoint x: 267, endPoint y: 127, distance: 4.2
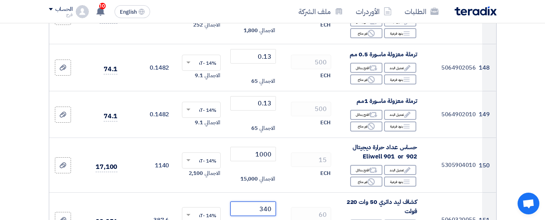
type input "340"
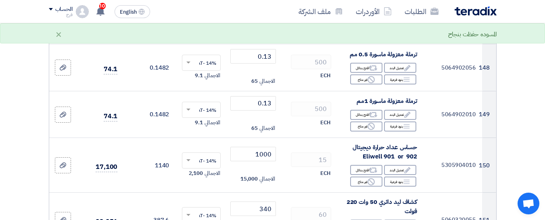
scroll to position [8868, 0]
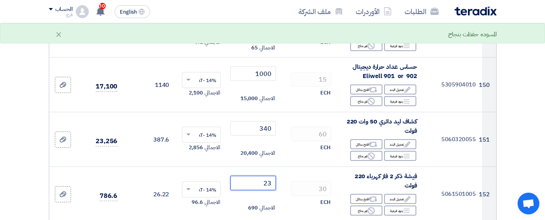
type input "23"
type input "12.25"
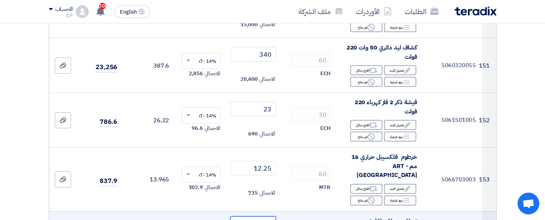
scroll to position [8949, 0]
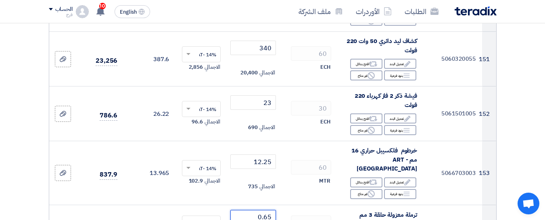
type input "0.65"
type input "136"
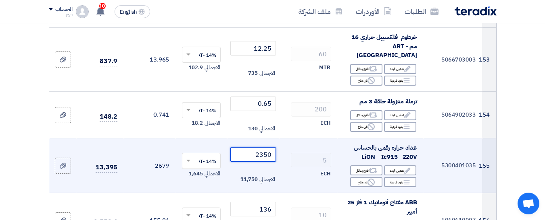
scroll to position [9070, 0]
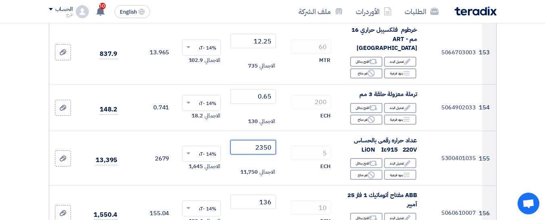
type input "2350"
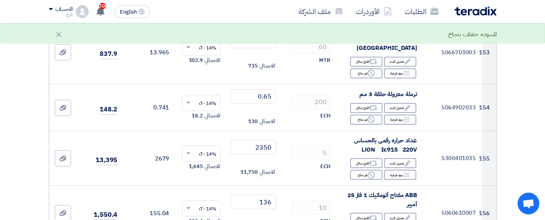
type input "0.65"
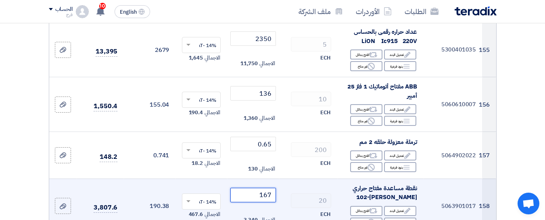
scroll to position [9190, 0]
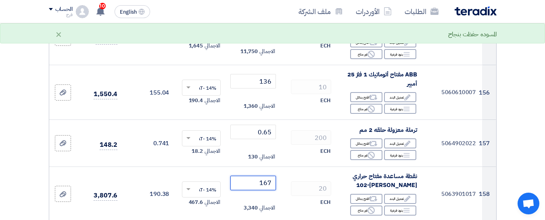
type input "167"
type input "136"
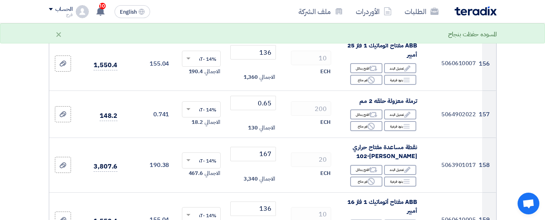
scroll to position [9231, 0]
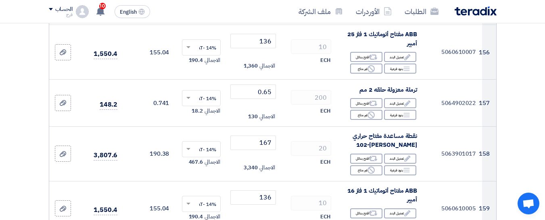
type input "55"
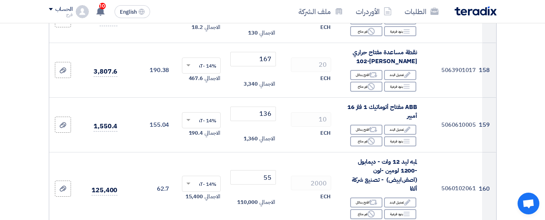
scroll to position [9352, 0]
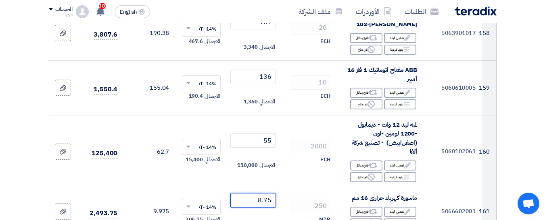
type input "8.75"
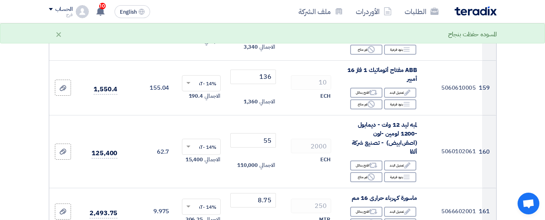
type input "18.5"
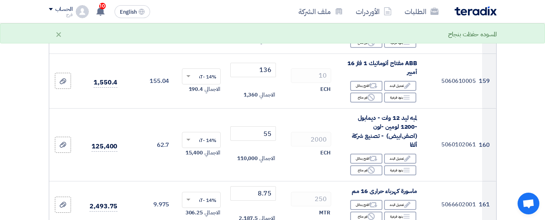
scroll to position [9432, 0]
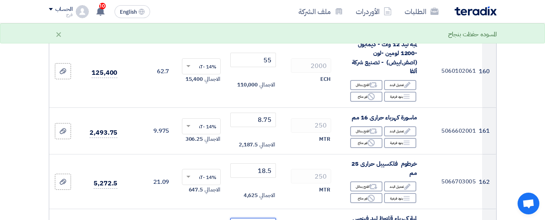
type input "85"
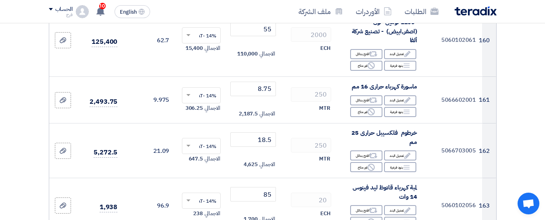
scroll to position [9473, 0]
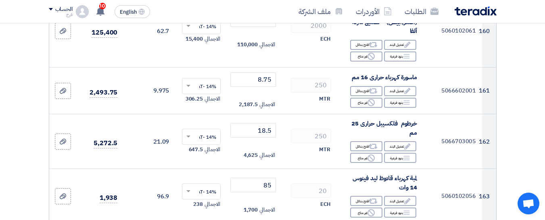
type input "10"
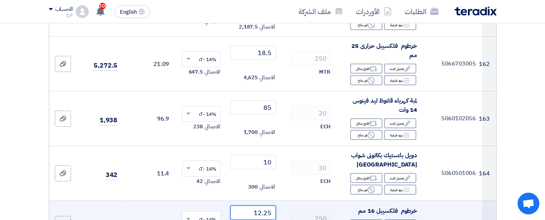
scroll to position [9553, 0]
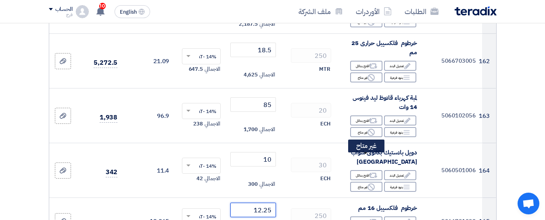
type input "12.25"
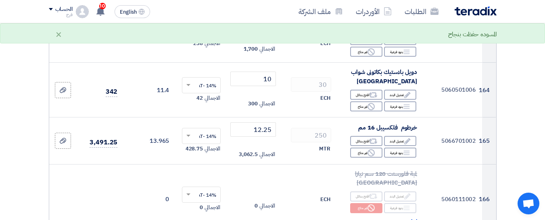
type input "9.5"
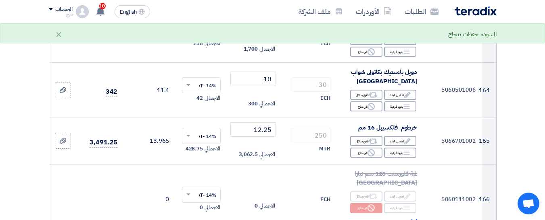
scroll to position [9674, 0]
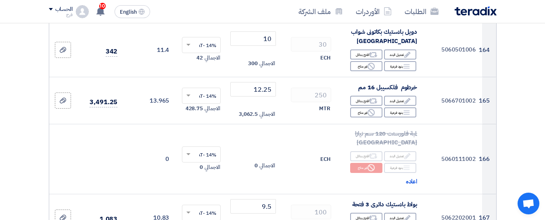
type input "7"
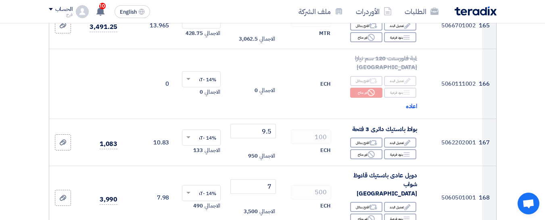
scroll to position [9755, 0]
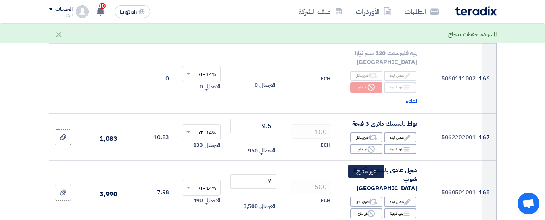
type input "60"
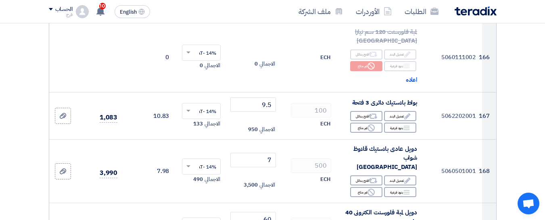
scroll to position [9835, 0]
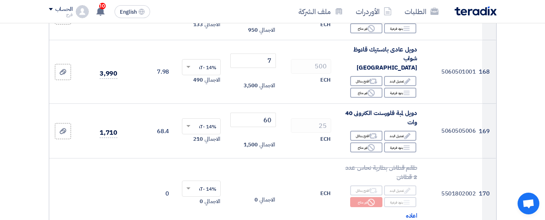
scroll to position [9916, 0]
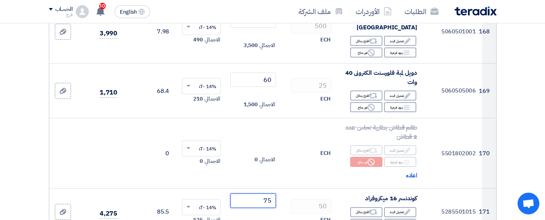
type input "75"
type input "12"
type input "8"
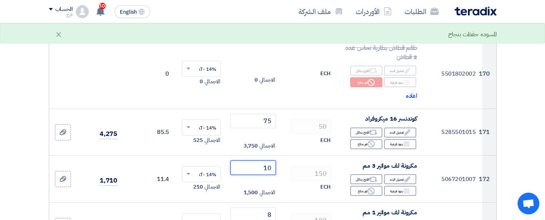
scroll to position [9997, 0]
type input "10"
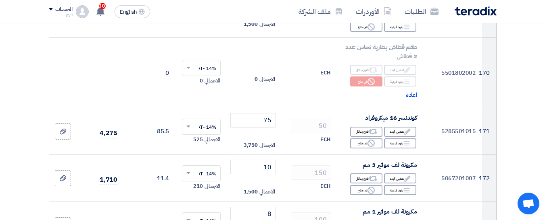
type input "780"
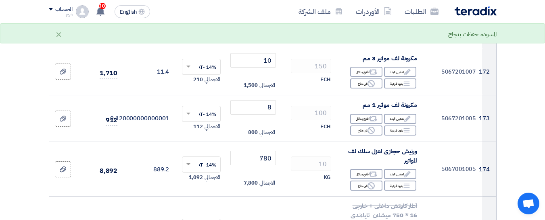
scroll to position [10118, 0]
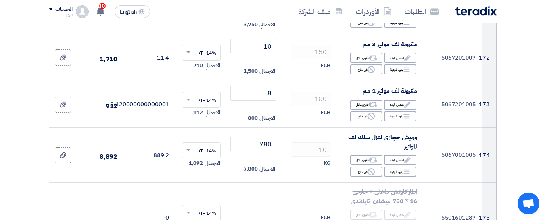
type input "135"
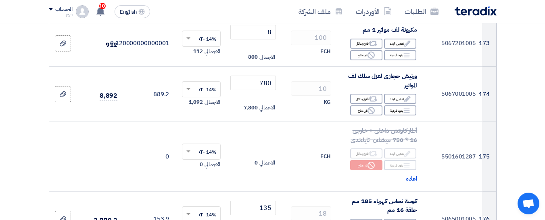
scroll to position [10198, 0]
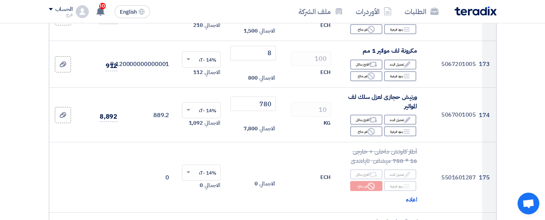
type input "90"
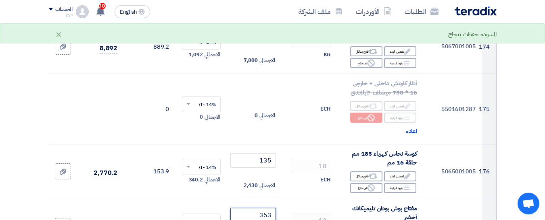
scroll to position [10279, 0]
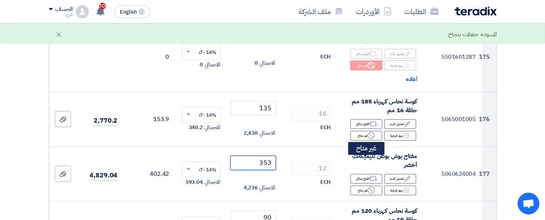
type input "353"
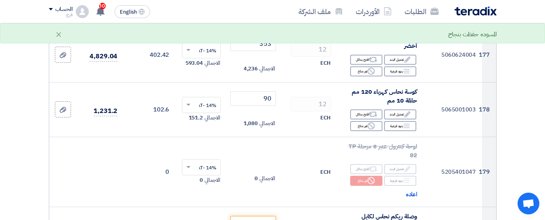
scroll to position [10400, 0]
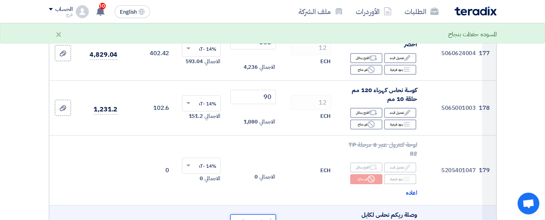
click at [254, 215] on input "number" at bounding box center [252, 222] width 45 height 15
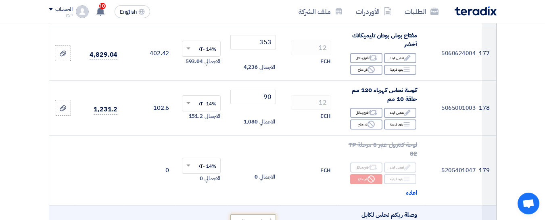
type input "190"
click at [254, 215] on input "number" at bounding box center [252, 222] width 45 height 15
drag, startPoint x: 376, startPoint y: 87, endPoint x: 390, endPoint y: 76, distance: 17.2
copy span "وصلة ريكم نحاس لكابل 3×120+70مم"
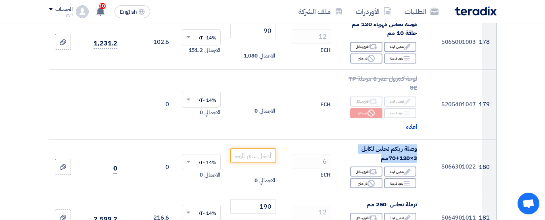
scroll to position [10480, 0]
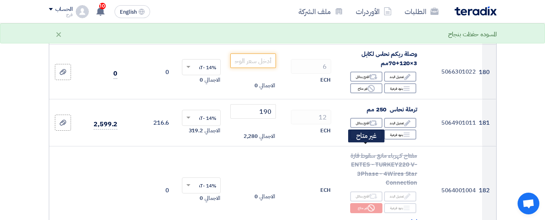
scroll to position [10601, 0]
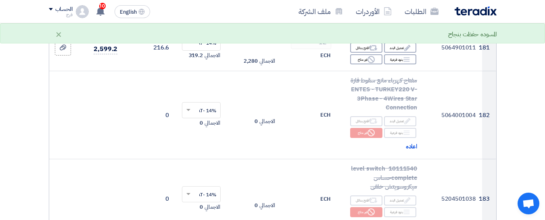
scroll to position [10642, 0]
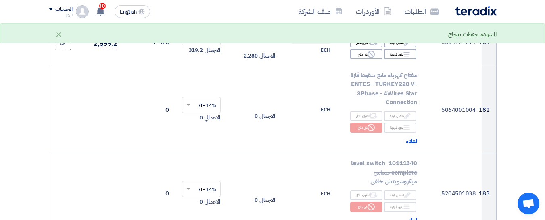
type input "1000"
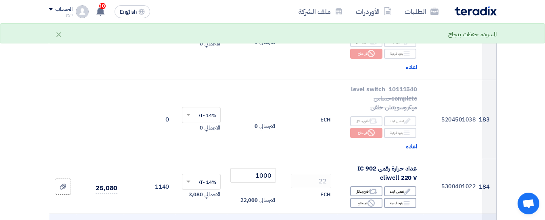
scroll to position [10722, 0]
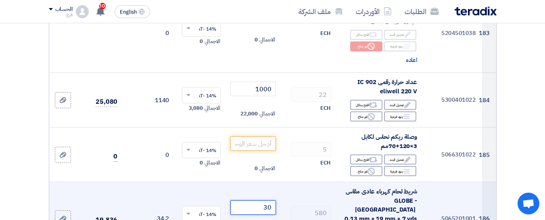
scroll to position [10803, 0]
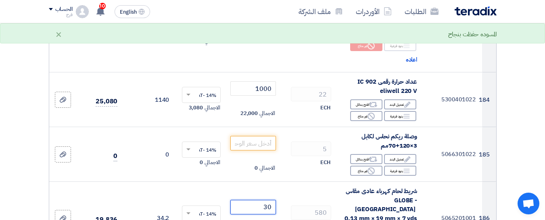
type input "30"
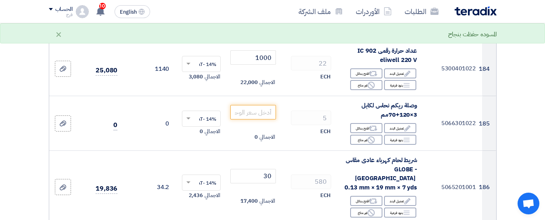
scroll to position [10843, 0]
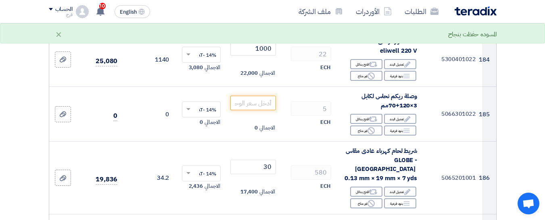
type input "780"
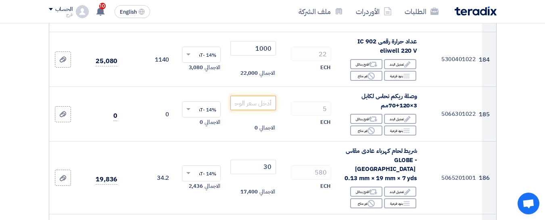
type input "12"
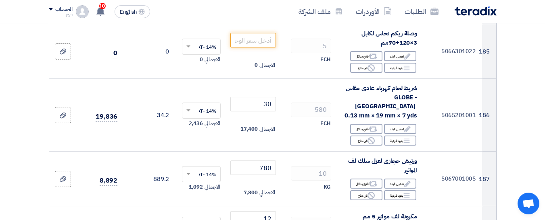
scroll to position [10924, 0]
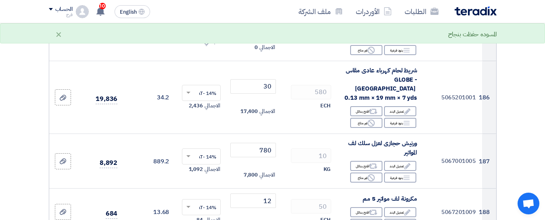
type input "11"
type input "8"
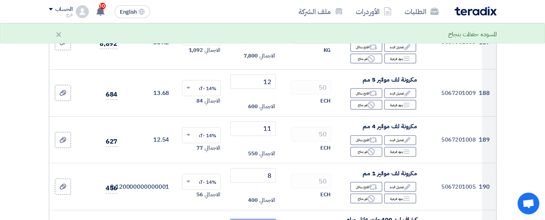
scroll to position [11045, 0]
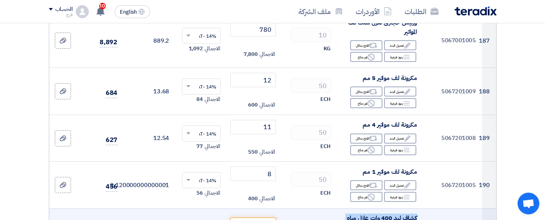
drag, startPoint x: 392, startPoint y: 83, endPoint x: 421, endPoint y: 70, distance: 31.8
copy span "كشاف ليد 400 وات عازل مياه السويدى"
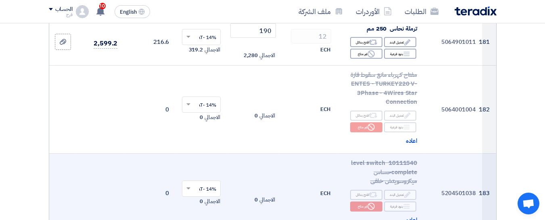
scroll to position [10642, 0]
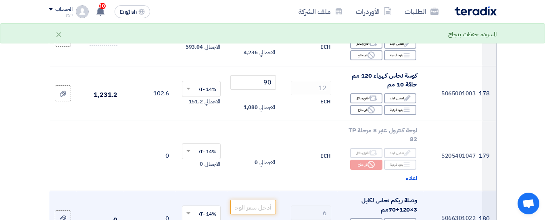
scroll to position [10400, 0]
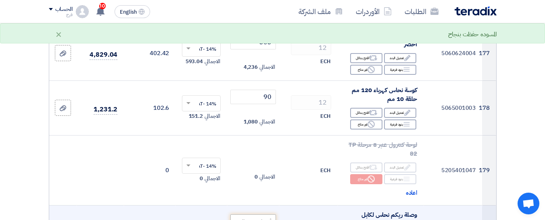
type input "1900"
click at [263, 215] on input "number" at bounding box center [252, 222] width 45 height 15
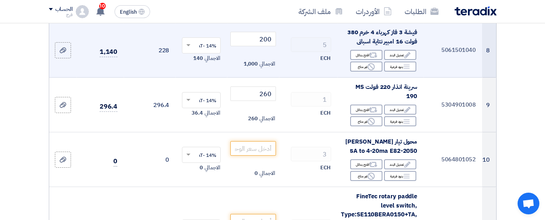
scroll to position [645, 0]
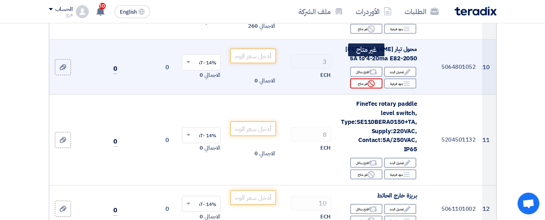
type input "1900"
click at [366, 79] on div "Reject غير متاح" at bounding box center [366, 84] width 32 height 10
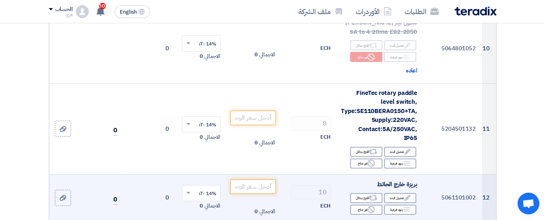
scroll to position [685, 0]
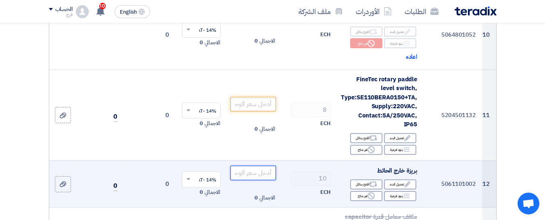
click at [254, 166] on input "number" at bounding box center [252, 173] width 45 height 15
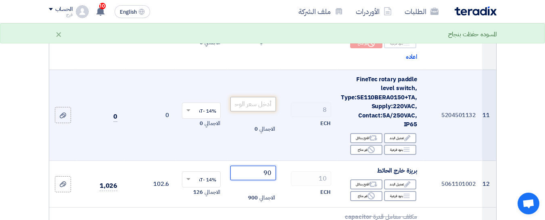
type input "90"
click at [254, 97] on input "number" at bounding box center [252, 104] width 45 height 15
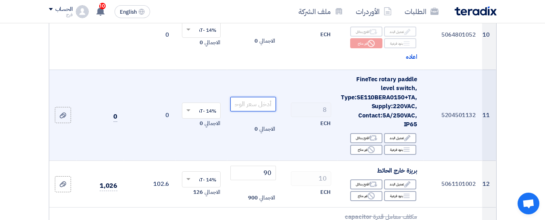
click at [254, 97] on input "number" at bounding box center [252, 104] width 45 height 15
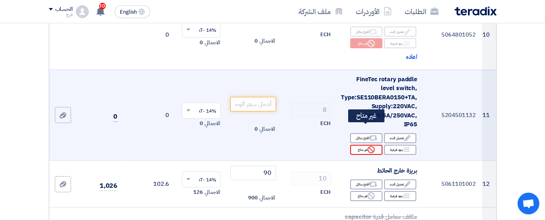
click at [357, 145] on div "Reject غير متاح" at bounding box center [366, 150] width 32 height 10
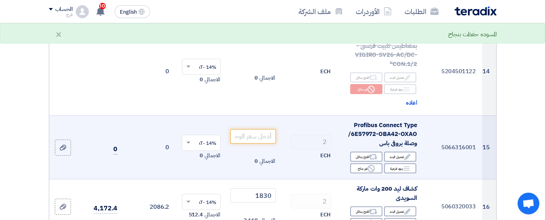
scroll to position [1008, 0]
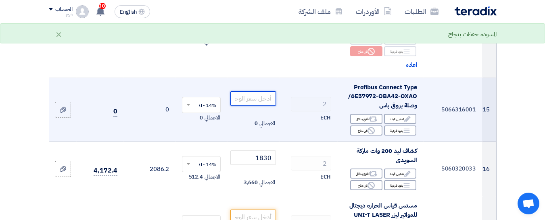
click at [260, 92] on input "number" at bounding box center [252, 99] width 45 height 15
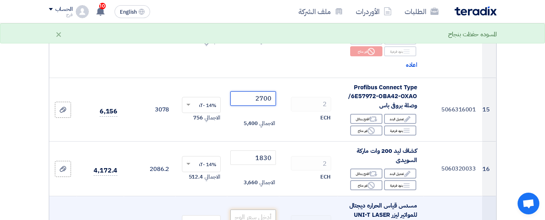
type input "2700"
click at [254, 210] on input "number" at bounding box center [252, 217] width 45 height 15
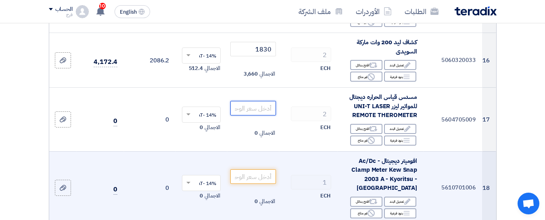
scroll to position [1129, 0]
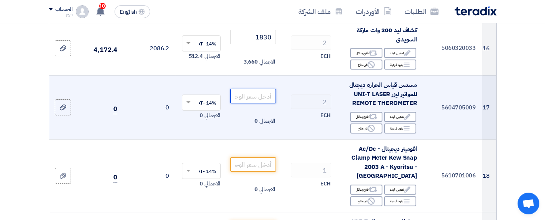
click at [260, 89] on input "number" at bounding box center [252, 96] width 45 height 15
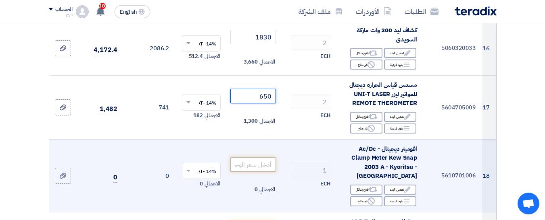
type input "650"
click at [262, 158] on input "number" at bounding box center [252, 165] width 45 height 15
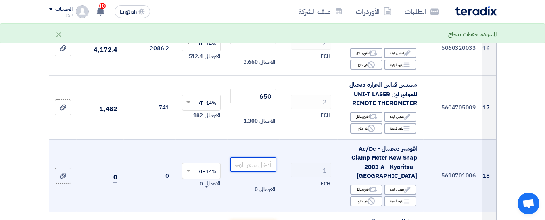
type input "1"
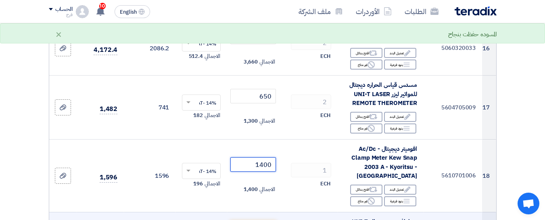
type input "1400"
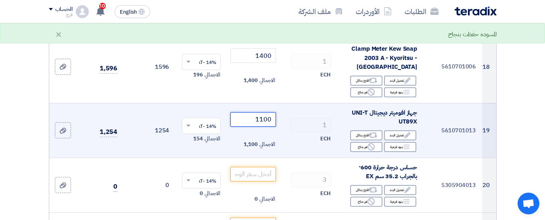
scroll to position [1250, 0]
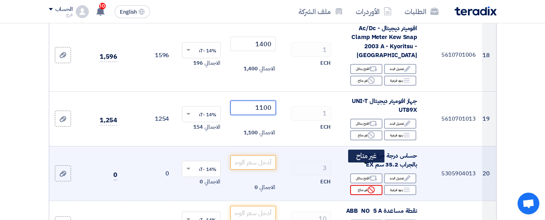
type input "1100"
click at [359, 185] on div "Reject غير متاح" at bounding box center [366, 190] width 32 height 10
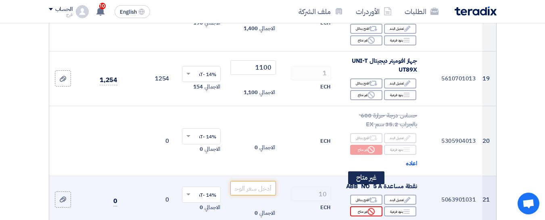
click at [360, 207] on div "Reject غير متاح" at bounding box center [366, 212] width 32 height 10
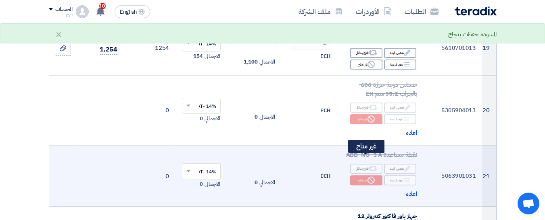
scroll to position [1411, 0]
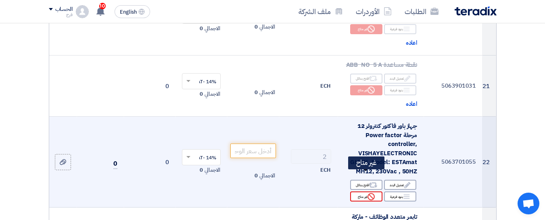
click at [355, 192] on div "Reject غير متاح" at bounding box center [366, 197] width 32 height 10
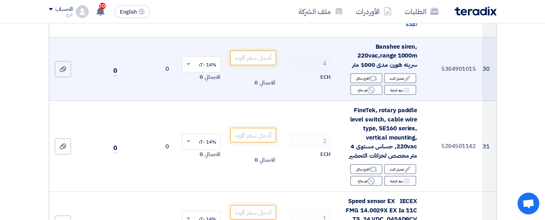
scroll to position [2015, 0]
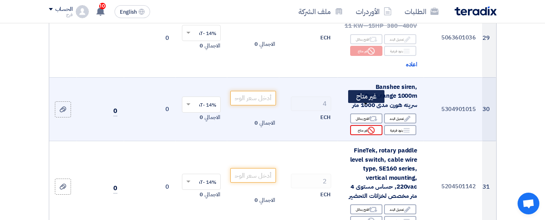
click at [360, 125] on div "Reject غير متاح" at bounding box center [366, 130] width 32 height 10
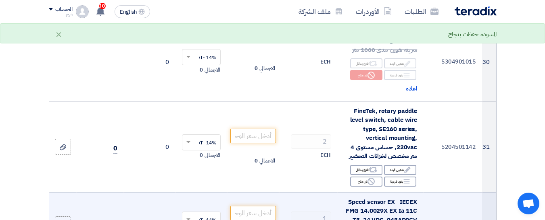
scroll to position [2096, 0]
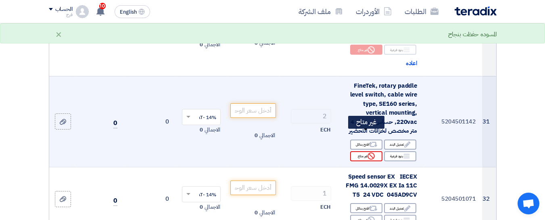
click at [357, 152] on div "Reject غير متاح" at bounding box center [366, 157] width 32 height 10
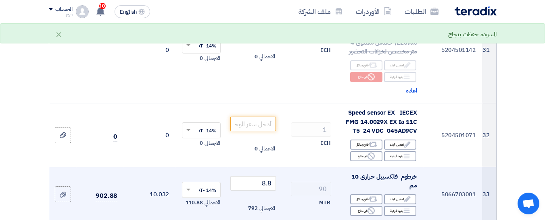
scroll to position [2177, 0]
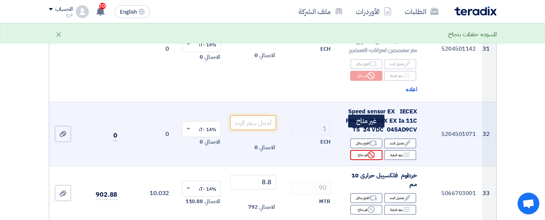
click at [362, 150] on div "Reject غير متاح" at bounding box center [366, 155] width 32 height 10
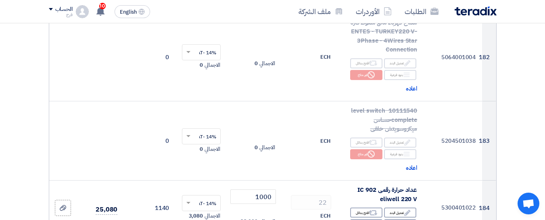
scroll to position [10803, 0]
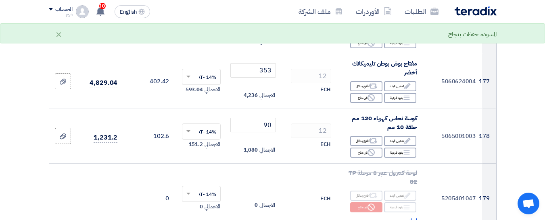
scroll to position [10480, 0]
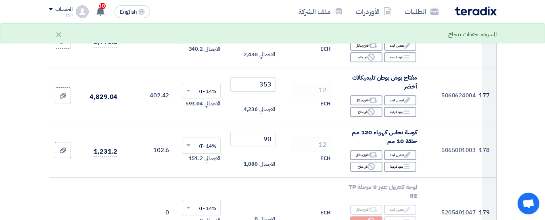
type input "1050"
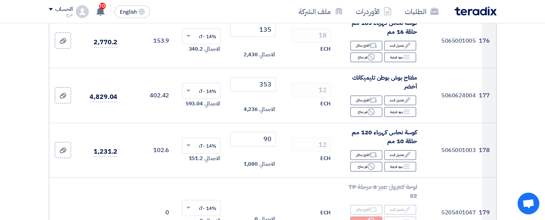
type input "1050"
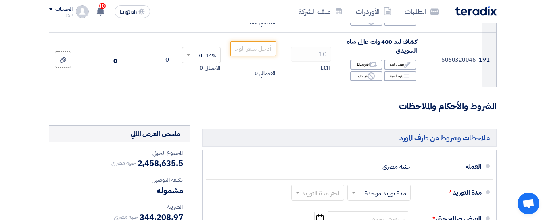
scroll to position [11327, 0]
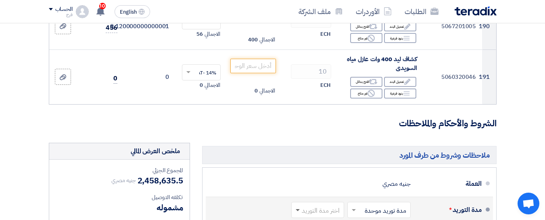
click at [299, 210] on span at bounding box center [297, 211] width 4 height 3
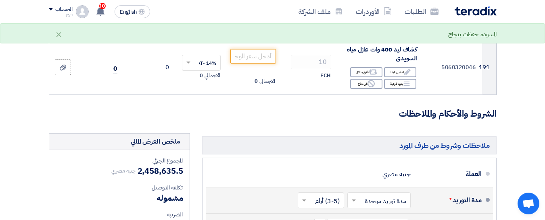
scroll to position [11367, 0]
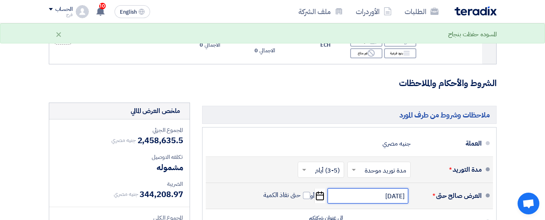
click at [345, 189] on input "[DATE]" at bounding box center [367, 196] width 81 height 15
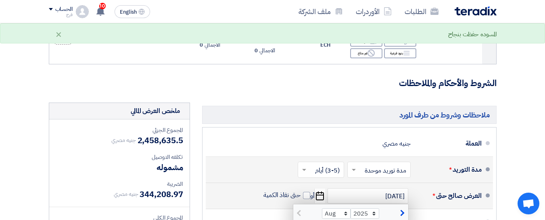
type input "[DATE]"
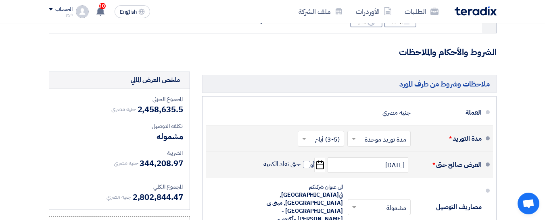
scroll to position [11407, 0]
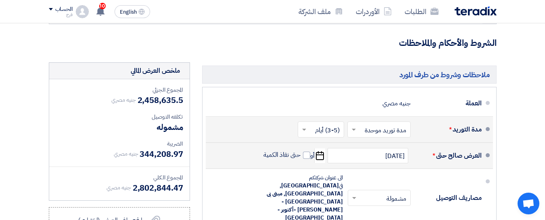
type input "100"
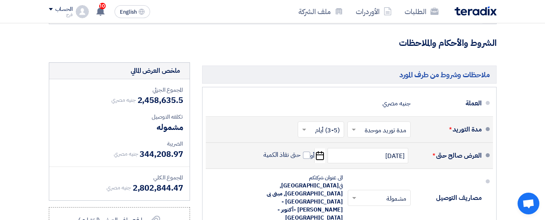
drag, startPoint x: 414, startPoint y: 113, endPoint x: 420, endPoint y: 109, distance: 6.9
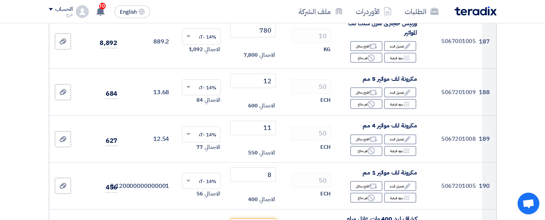
scroll to position [11166, 0]
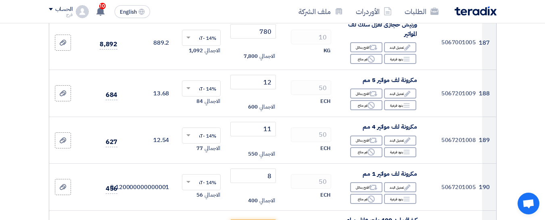
type input "30"
